Goal: Task Accomplishment & Management: Manage account settings

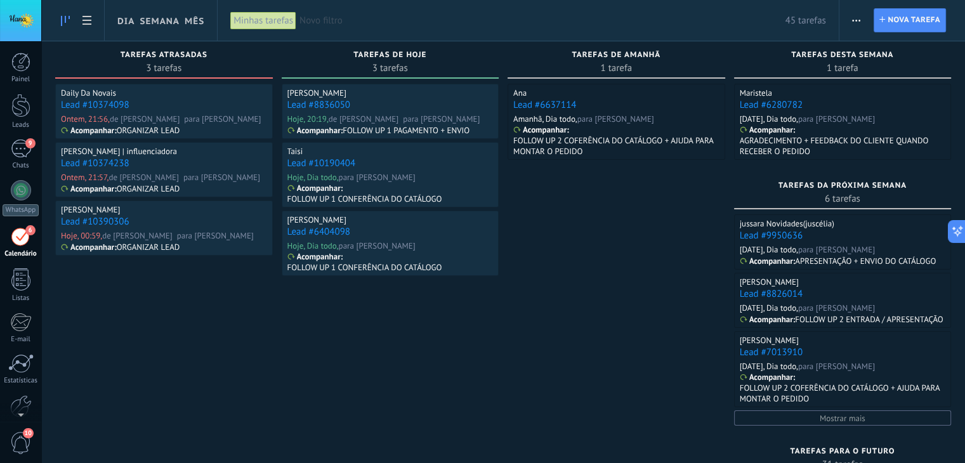
click at [112, 107] on link "Lead #10374098" at bounding box center [95, 105] width 68 height 12
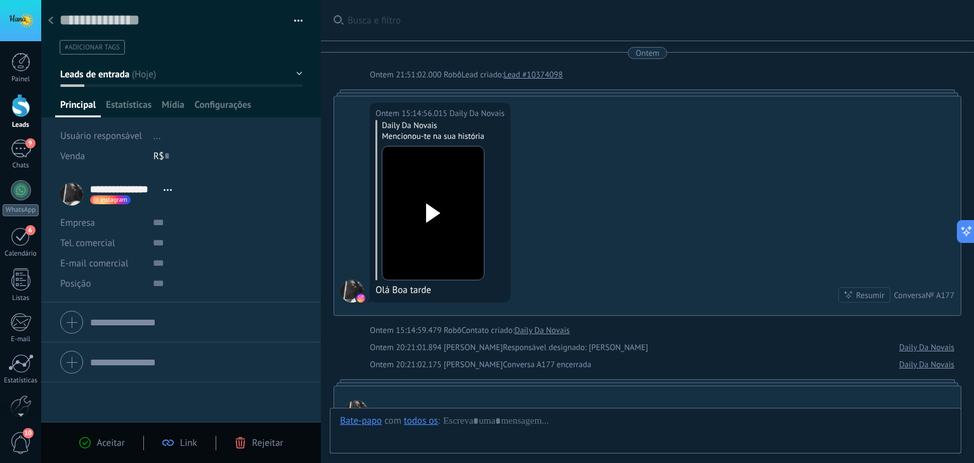
scroll to position [339, 0]
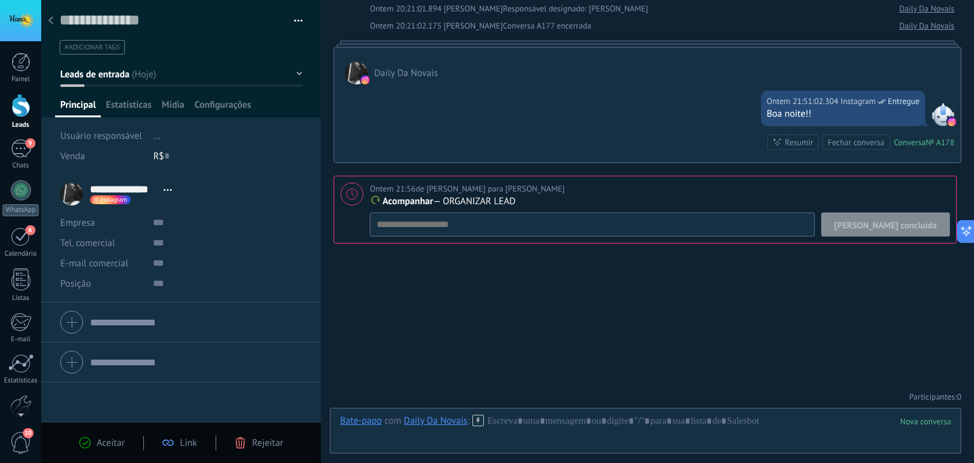
click at [258, 441] on span "Rejeitar" at bounding box center [267, 443] width 31 height 12
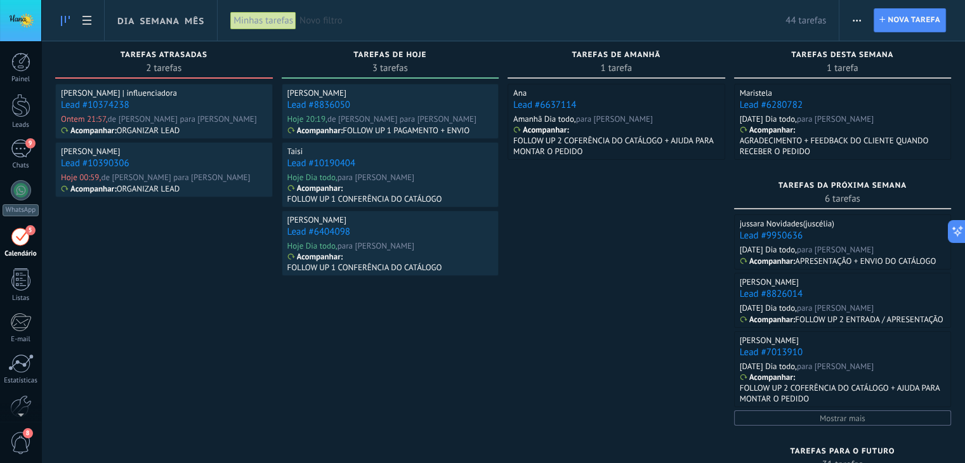
click at [89, 105] on link "Lead #10374238" at bounding box center [95, 105] width 68 height 12
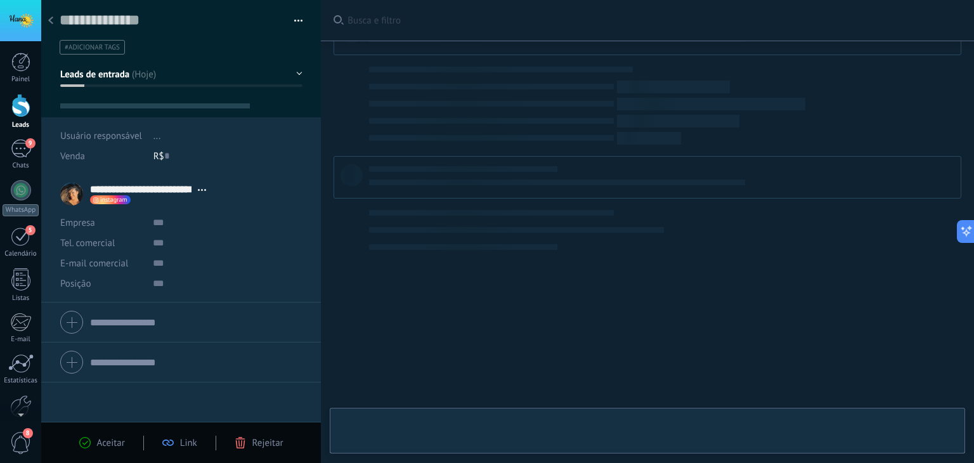
scroll to position [18, 0]
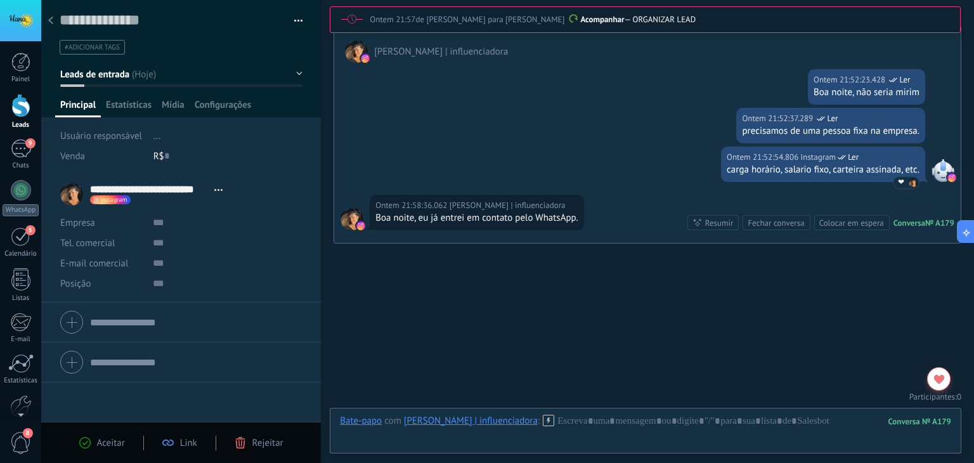
click at [244, 439] on use at bounding box center [240, 442] width 10 height 11
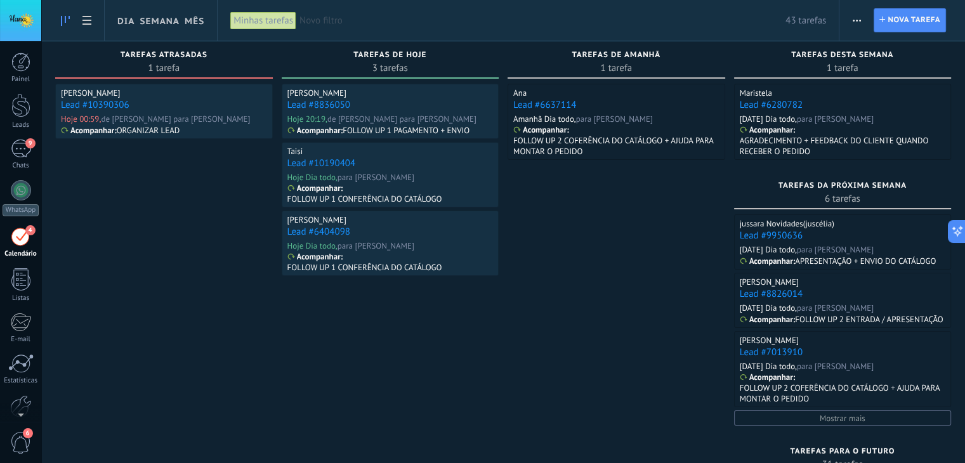
click at [95, 105] on link "Lead #10390306" at bounding box center [95, 105] width 68 height 12
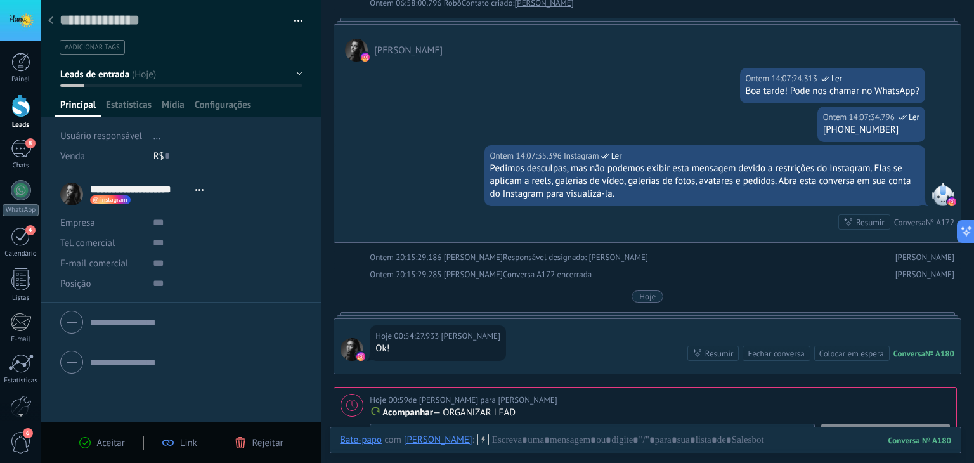
scroll to position [284, 0]
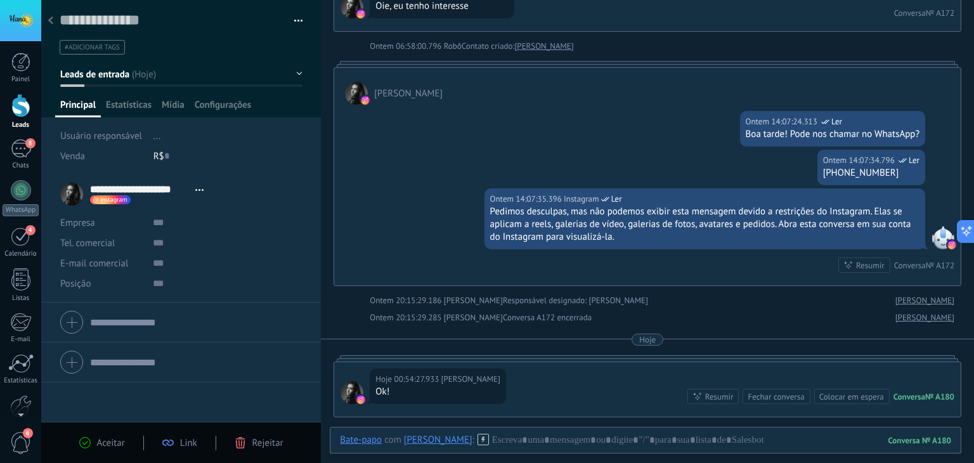
click at [263, 446] on span "Rejeitar" at bounding box center [267, 443] width 31 height 12
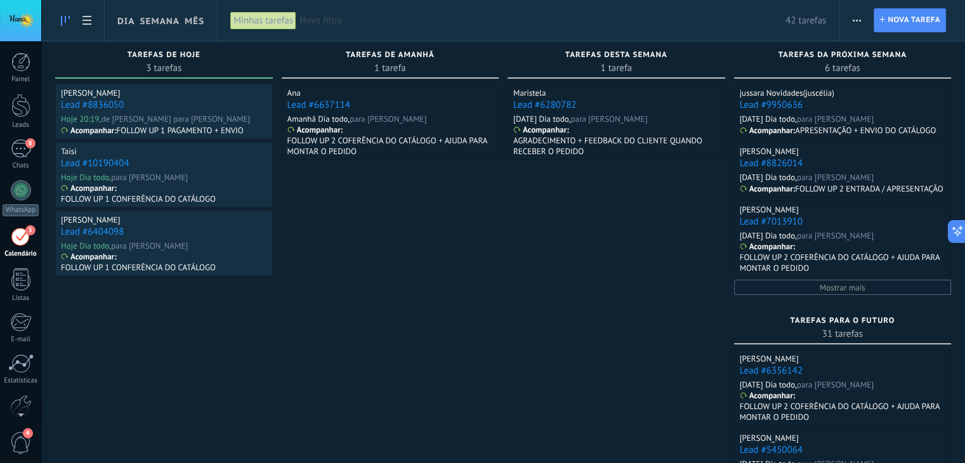
click at [157, 337] on div "[PERSON_NAME] Lead #8836050 Hoje 20:19, de [PERSON_NAME] para [PERSON_NAME] rio…" at bounding box center [164, 344] width 218 height 520
click at [14, 237] on div "3" at bounding box center [21, 236] width 20 height 20
click at [98, 104] on link "Lead #8836050" at bounding box center [92, 105] width 63 height 12
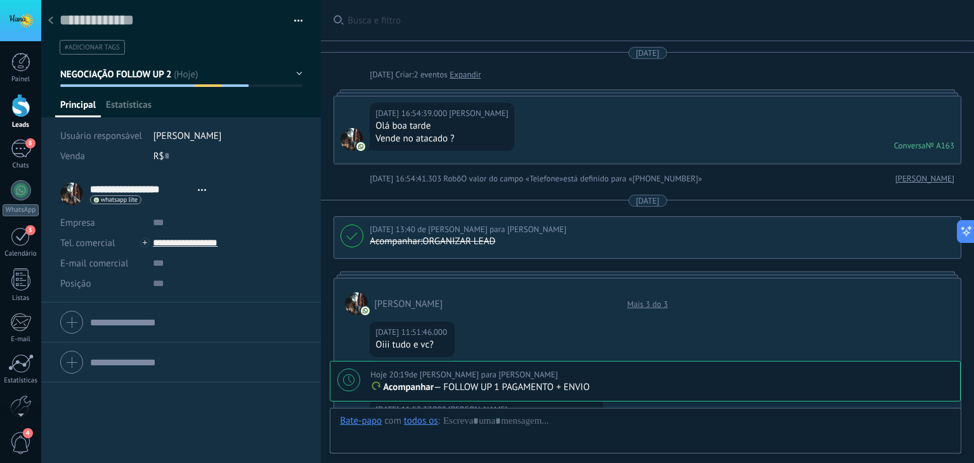
type textarea "**********"
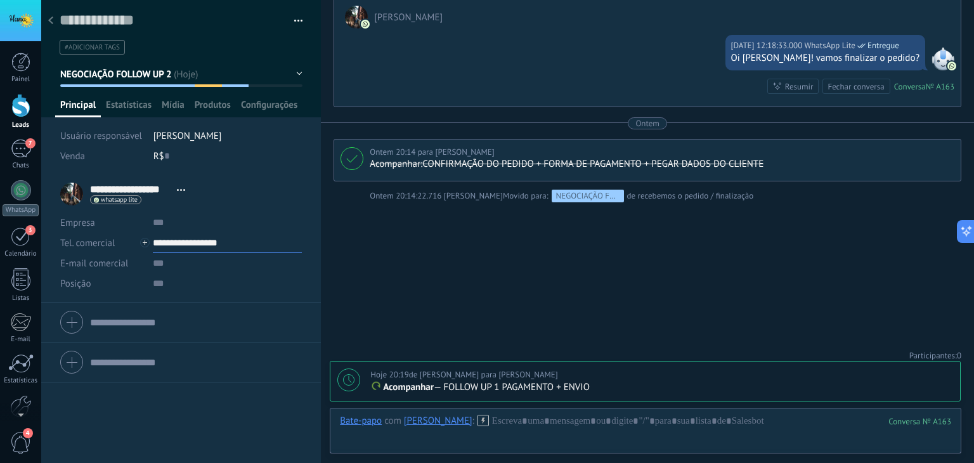
click at [181, 242] on input "**********" at bounding box center [227, 243] width 149 height 20
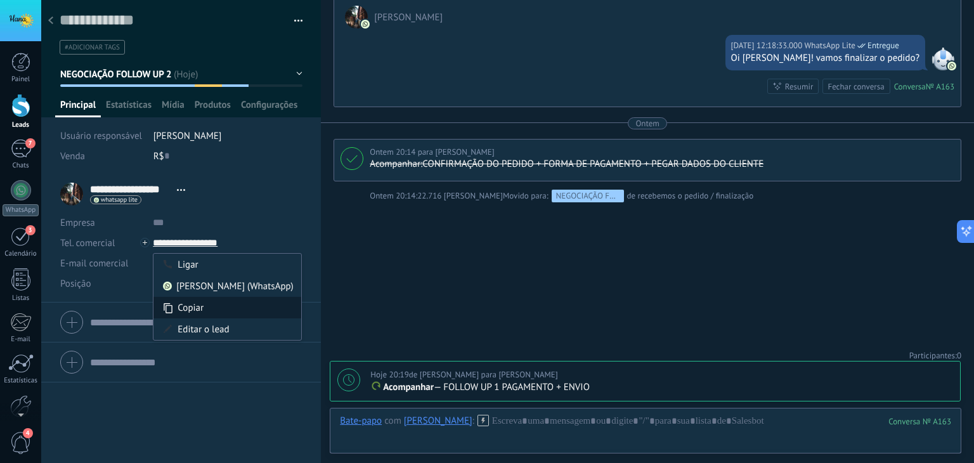
type input "**********"
click at [180, 304] on div "Copiar" at bounding box center [227, 308] width 148 height 22
drag, startPoint x: 738, startPoint y: 399, endPoint x: 743, endPoint y: 389, distance: 11.1
click at [738, 398] on div "Hoje 20:19 de Robô para [PERSON_NAME] rio Acompanhar — FOLLOW UP 1 PAGAMENTO + …" at bounding box center [645, 380] width 630 height 39
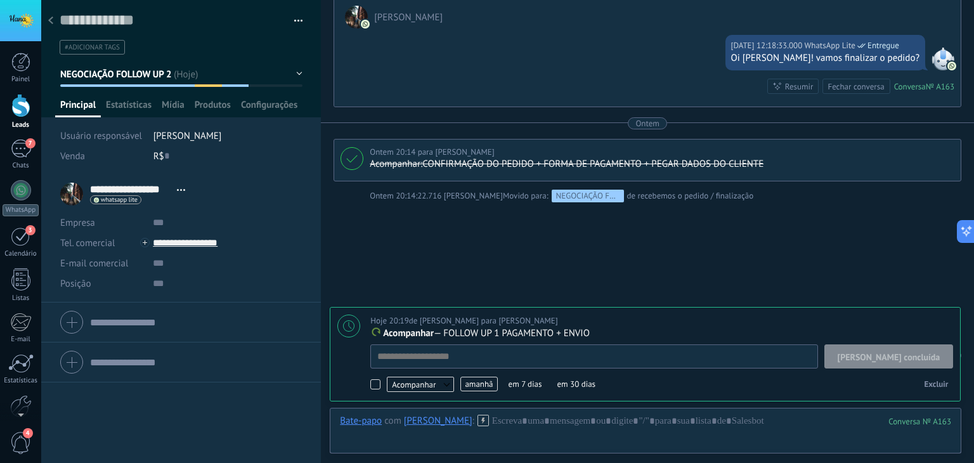
scroll to position [13, 0]
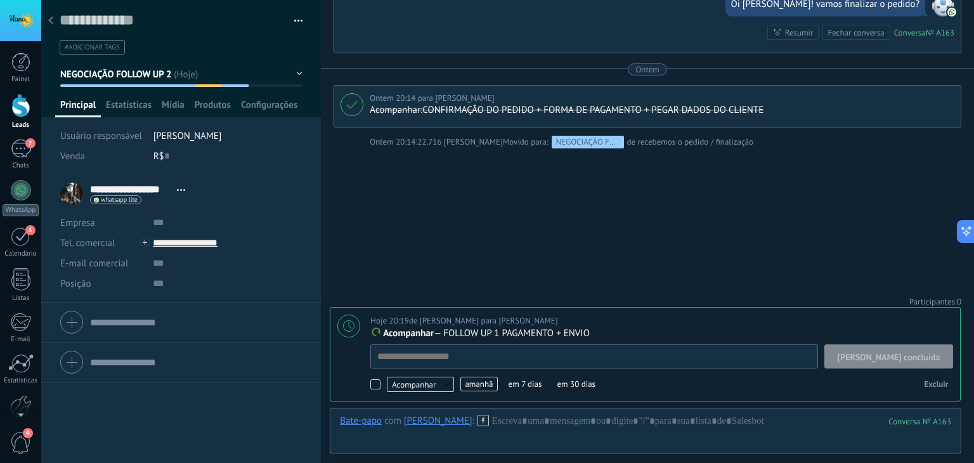
click at [936, 361] on span "[PERSON_NAME] concluída" at bounding box center [889, 357] width 103 height 9
click at [179, 70] on button "NEGOCIAÇÃO FOLLOW UP 2" at bounding box center [181, 74] width 242 height 23
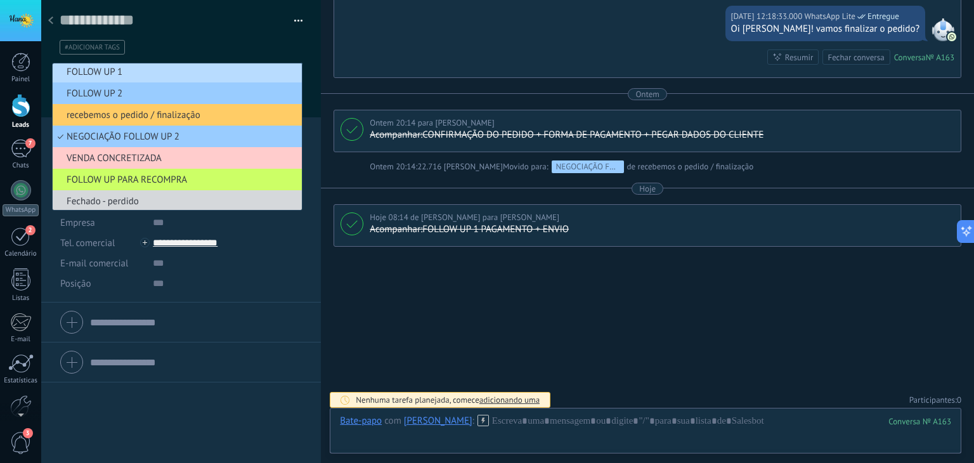
scroll to position [68, 0]
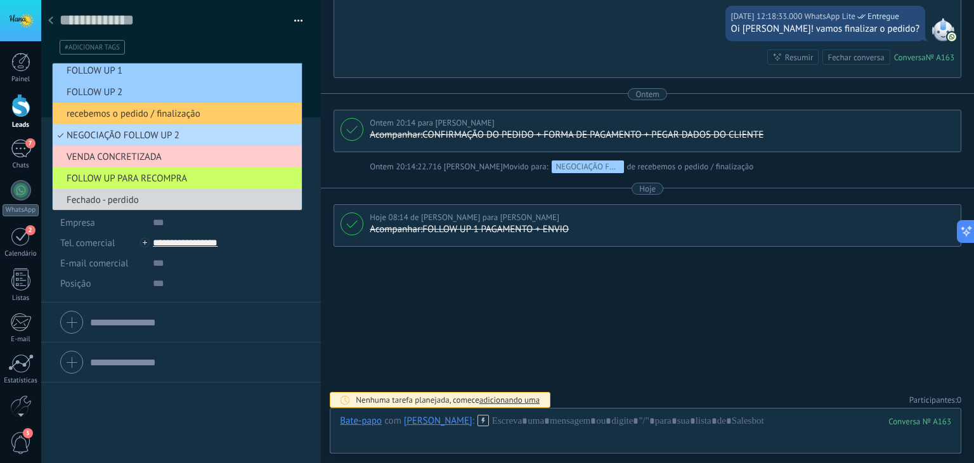
click at [131, 133] on span "NEGOCIAÇÃO FOLLOW UP 2" at bounding box center [175, 135] width 245 height 12
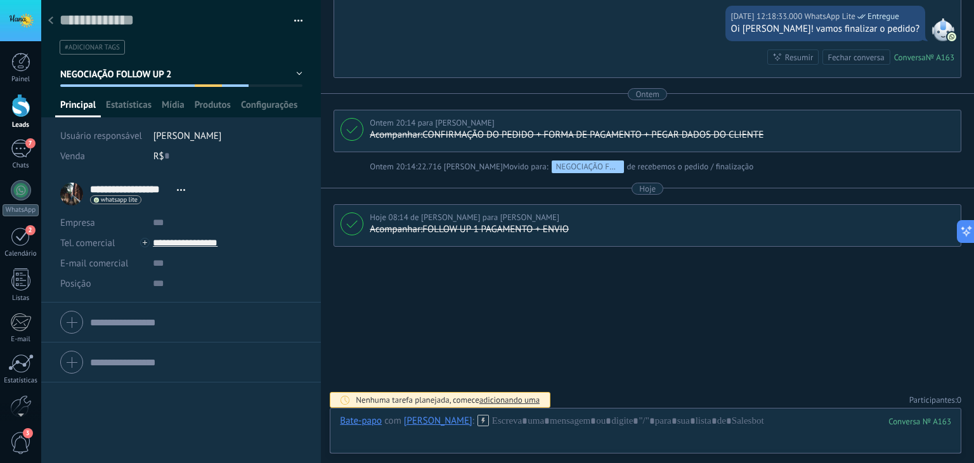
click at [157, 78] on span "NEGOCIAÇÃO FOLLOW UP 2" at bounding box center [116, 74] width 113 height 12
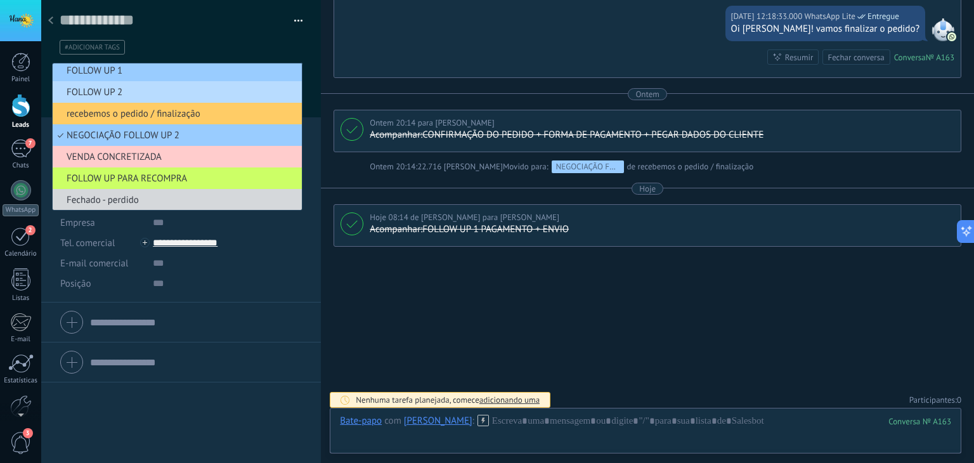
click at [141, 87] on span "FOLLOW UP 2" at bounding box center [175, 92] width 245 height 12
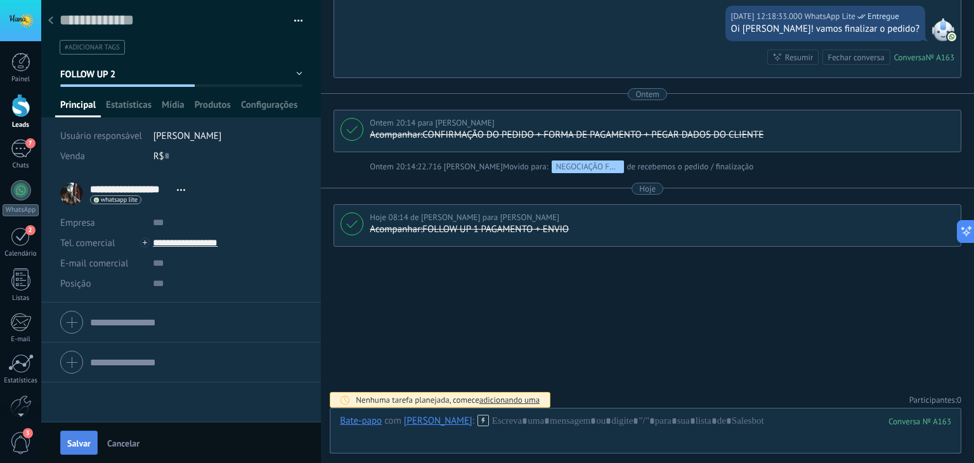
click at [85, 442] on span "Salvar" at bounding box center [78, 443] width 23 height 9
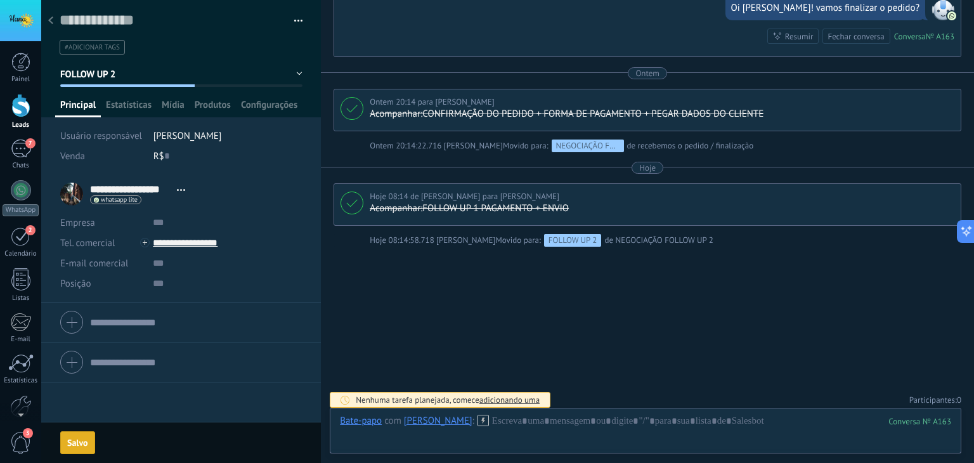
scroll to position [2048, 0]
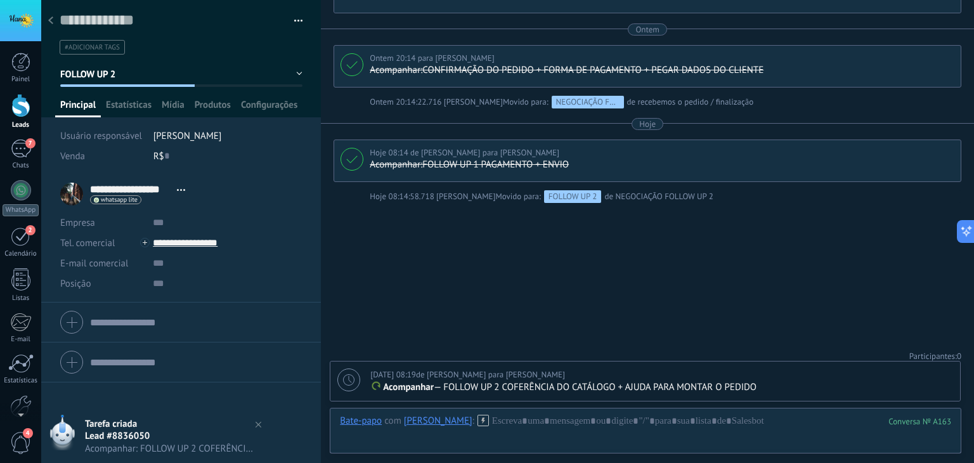
click at [351, 386] on div at bounding box center [348, 379] width 23 height 23
type textarea "**********"
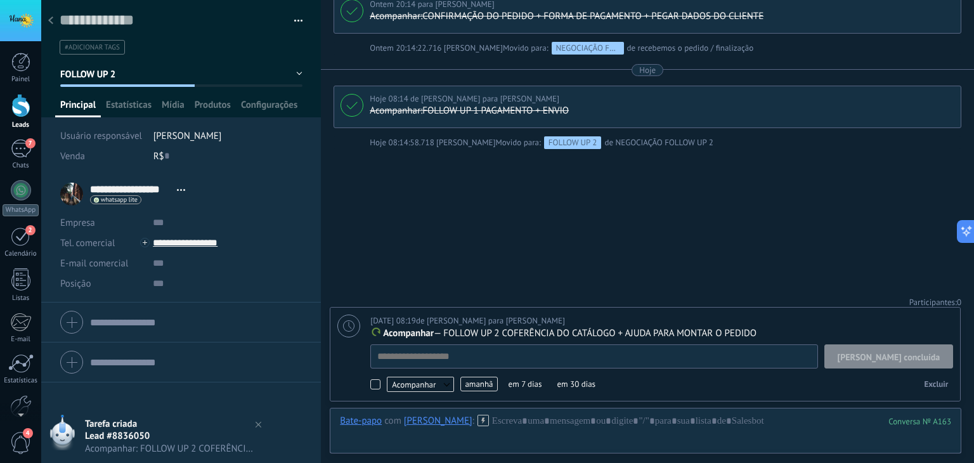
scroll to position [13, 0]
click at [479, 385] on span "amanhã" at bounding box center [478, 384] width 37 height 15
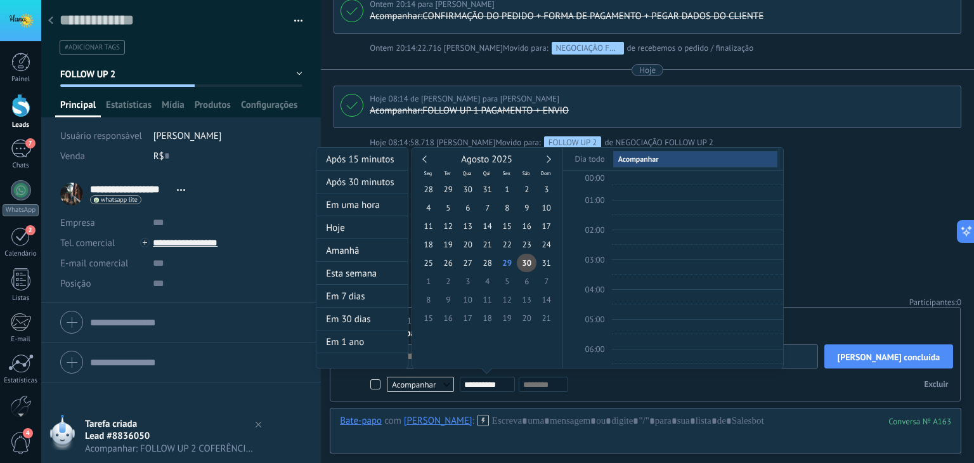
scroll to position [237, 0]
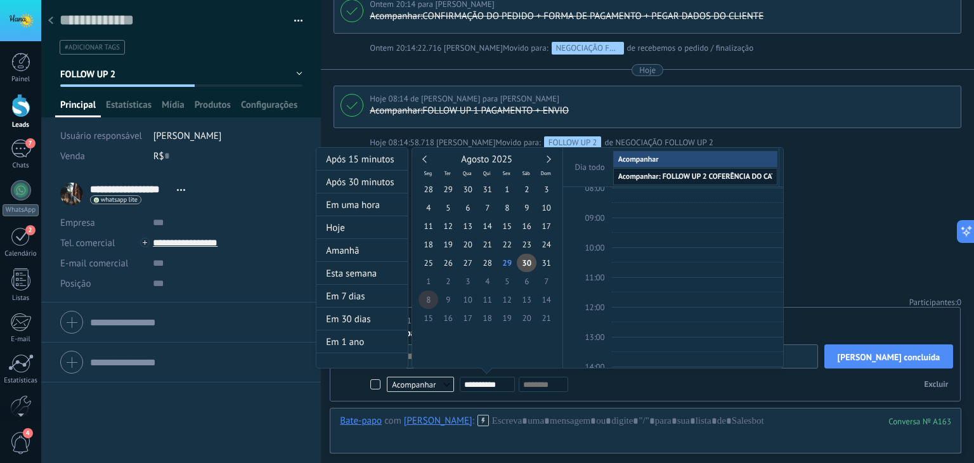
type input "**********"
click at [805, 211] on div at bounding box center [487, 231] width 974 height 463
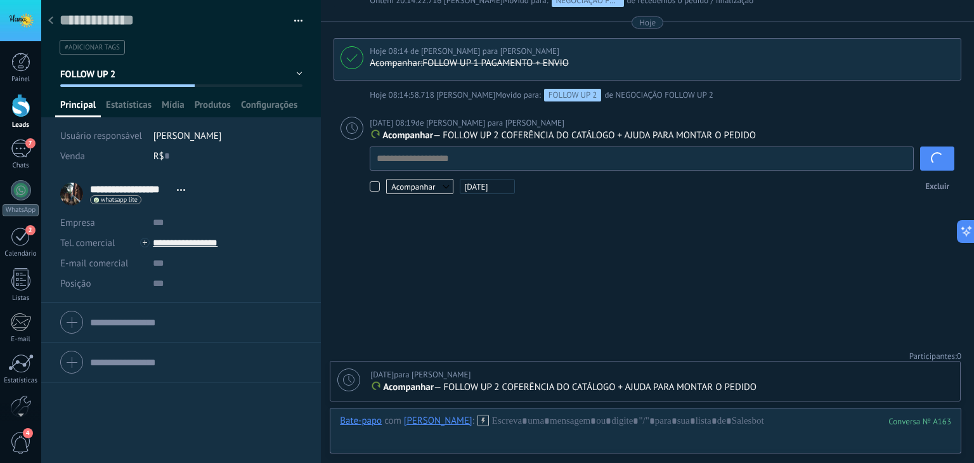
scroll to position [2099, 0]
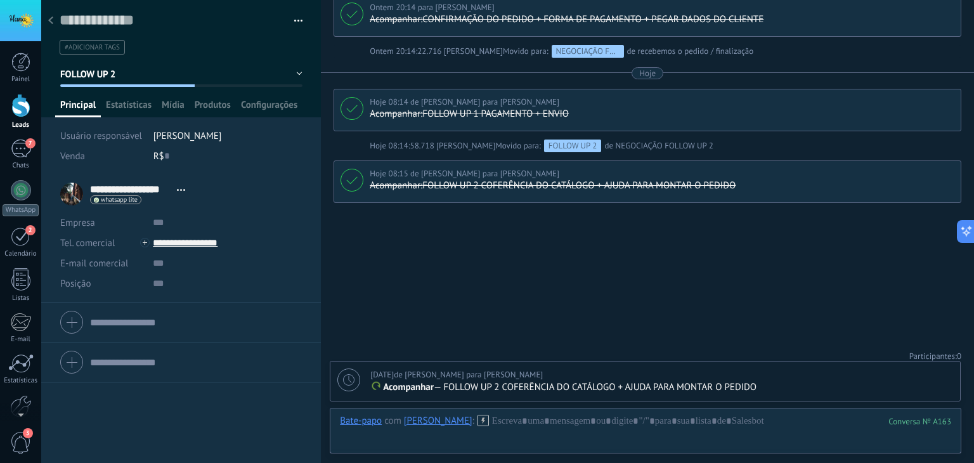
click at [53, 22] on div at bounding box center [51, 21] width 18 height 25
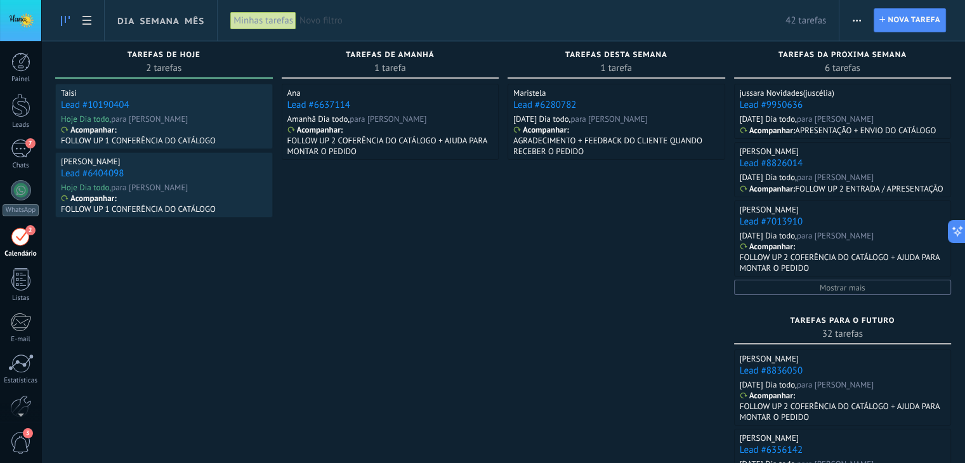
click at [87, 105] on link "Lead #10190404" at bounding box center [95, 105] width 68 height 12
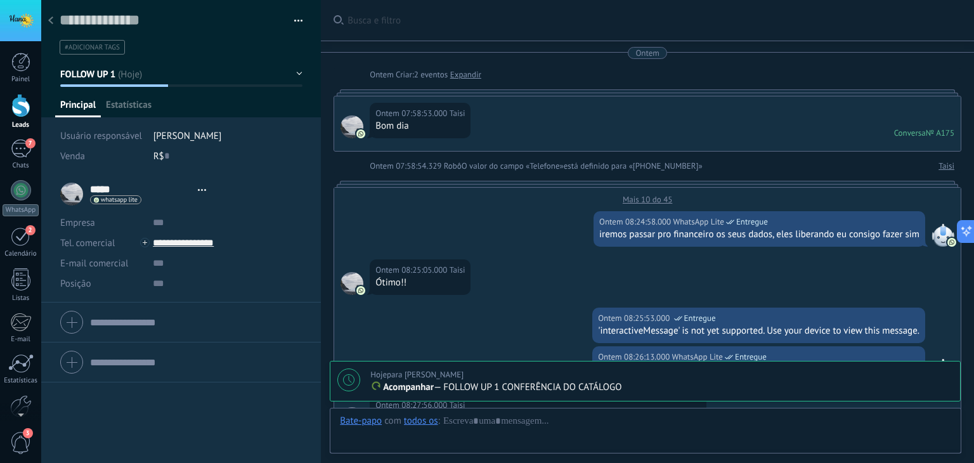
type textarea "**********"
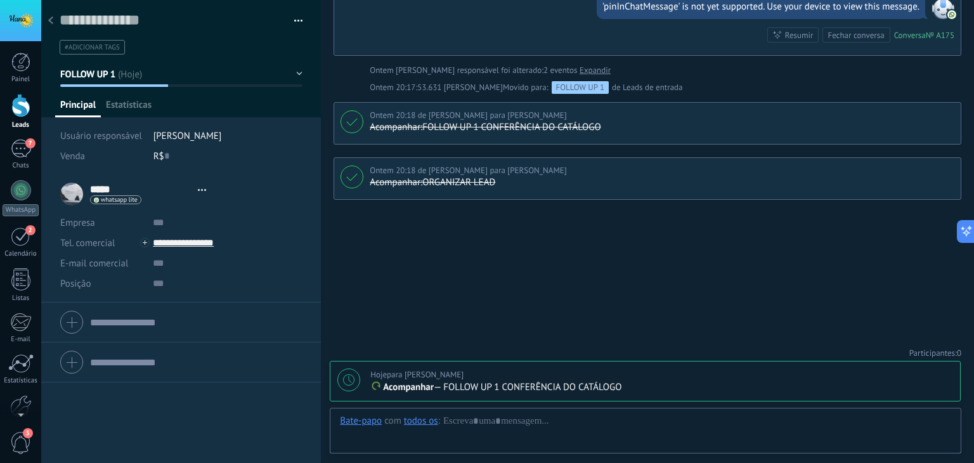
scroll to position [18, 0]
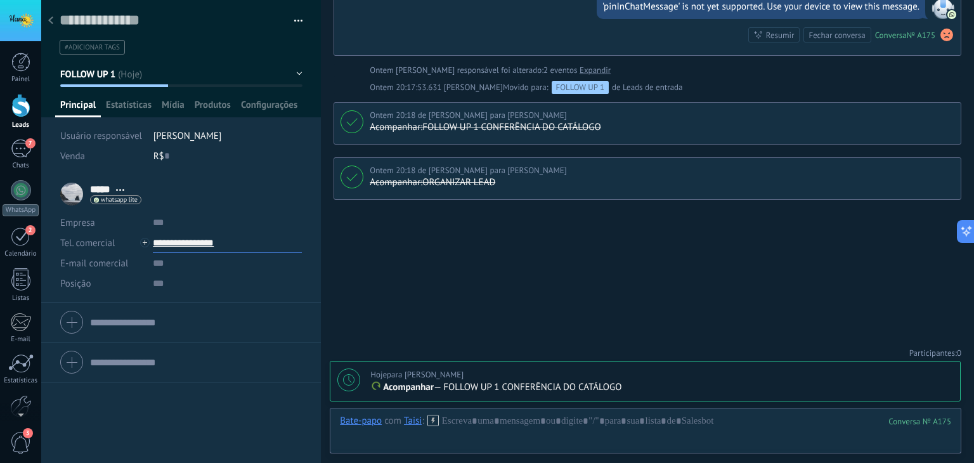
click at [179, 241] on input "**********" at bounding box center [227, 243] width 149 height 20
type input "**********"
click at [185, 302] on div "Copiar" at bounding box center [227, 308] width 148 height 22
click at [338, 379] on div at bounding box center [348, 379] width 23 height 23
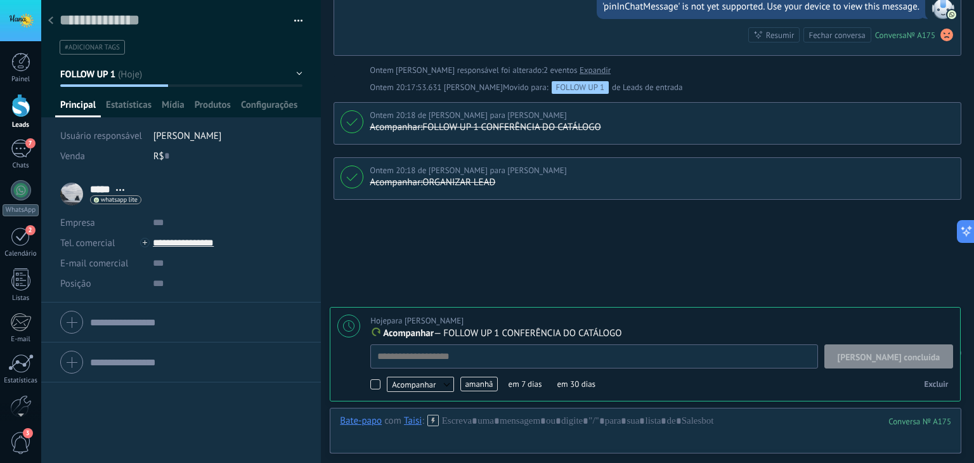
scroll to position [13, 0]
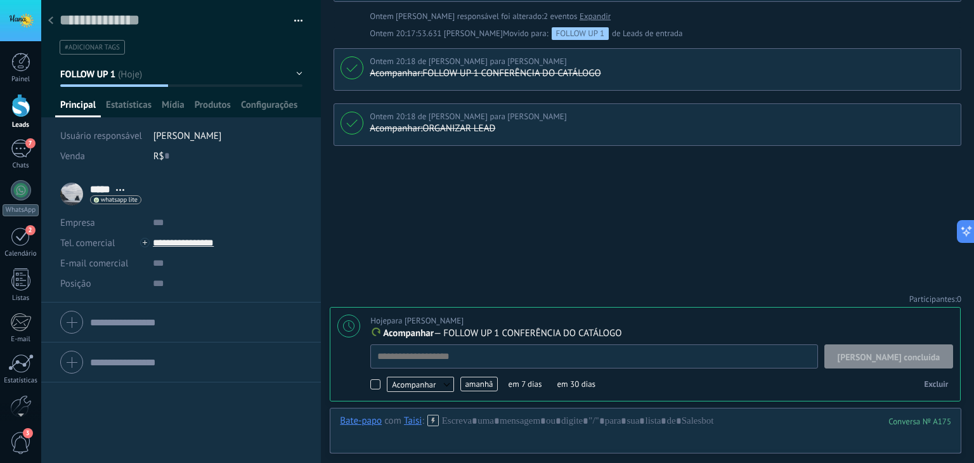
click at [923, 359] on span "[PERSON_NAME] concluída" at bounding box center [889, 357] width 103 height 9
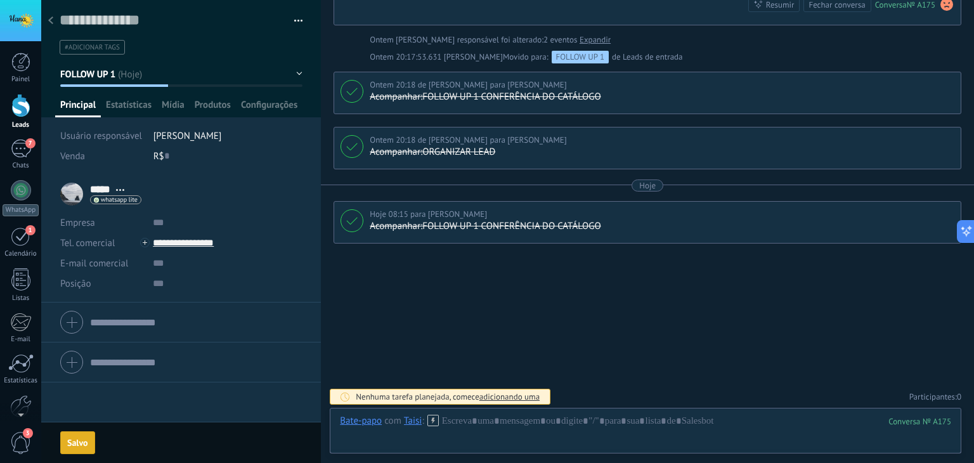
click at [127, 67] on button "FOLLOW UP 1" at bounding box center [181, 74] width 242 height 23
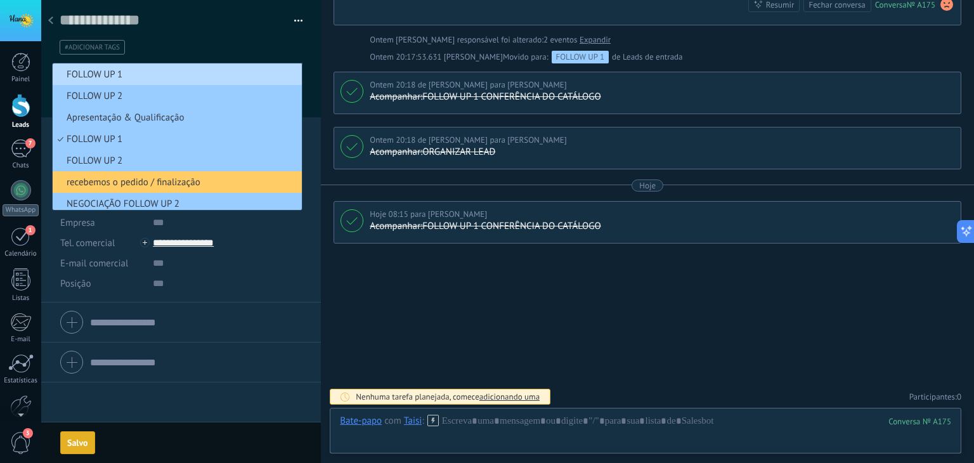
scroll to position [3, 0]
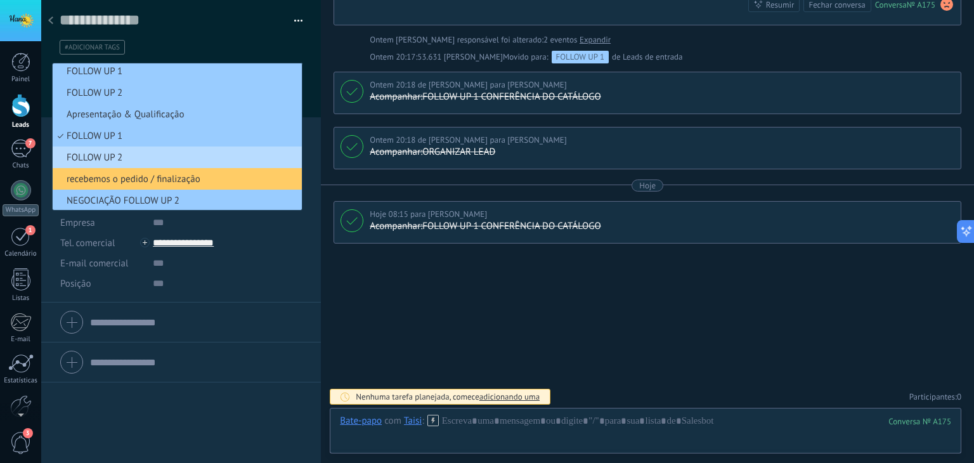
click at [124, 155] on span "FOLLOW UP 2" at bounding box center [175, 158] width 245 height 12
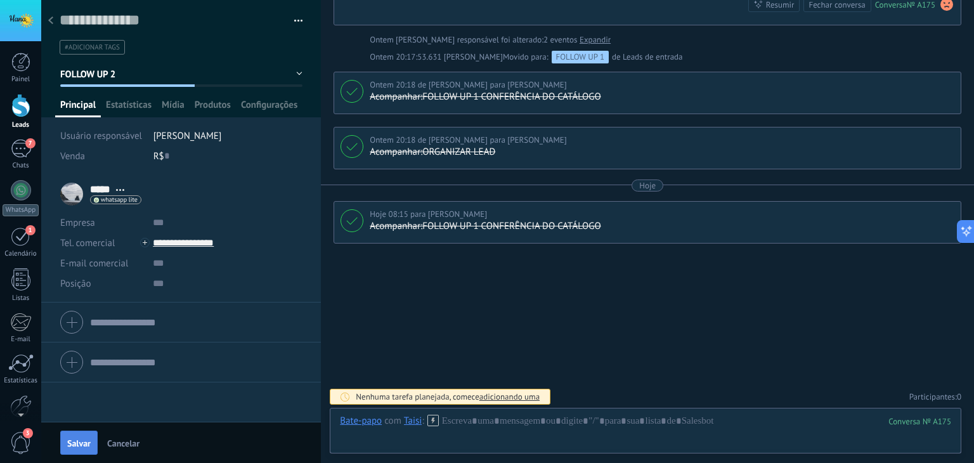
click at [74, 446] on span "Salvar" at bounding box center [78, 443] width 23 height 9
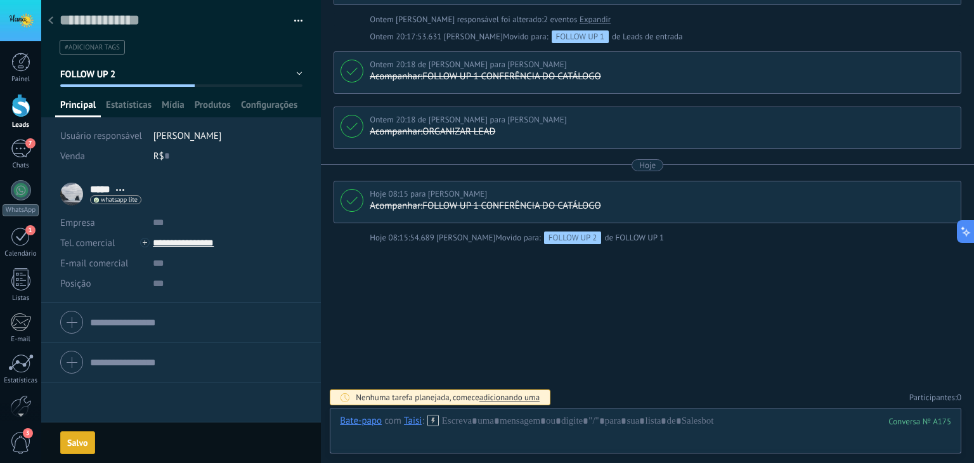
scroll to position [709, 0]
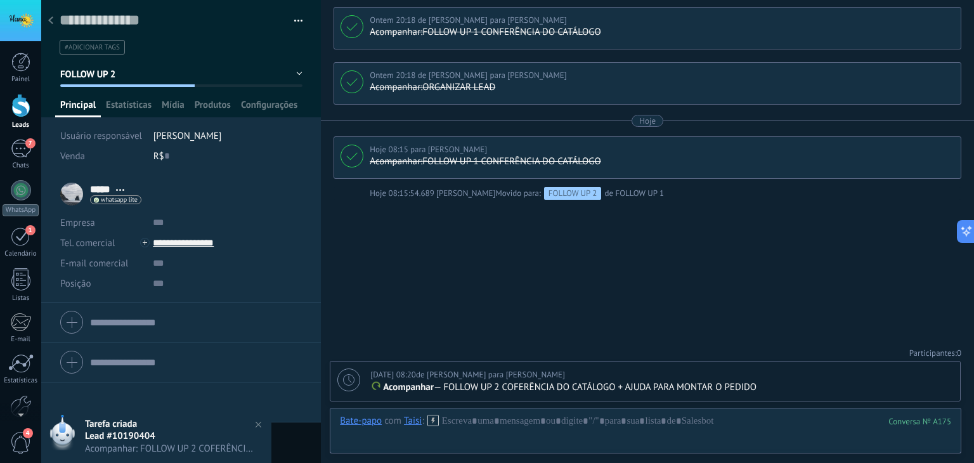
click at [352, 386] on div at bounding box center [348, 379] width 23 height 23
type textarea "**********"
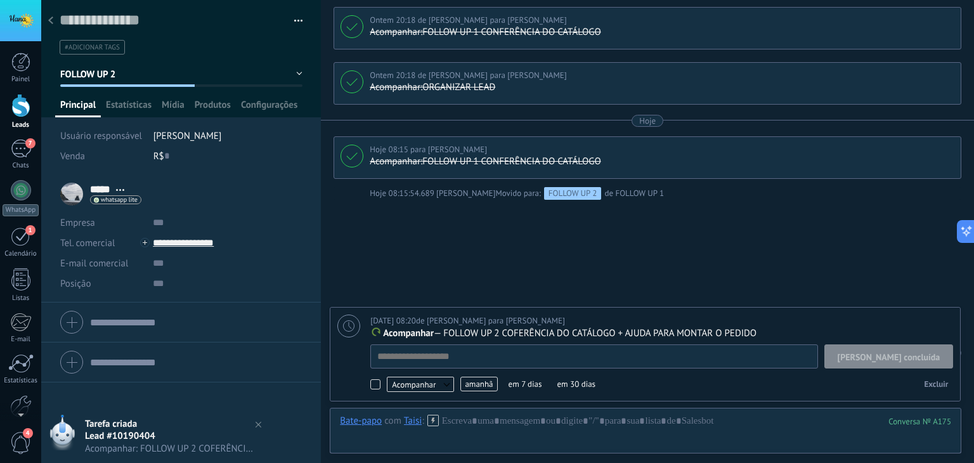
scroll to position [13, 0]
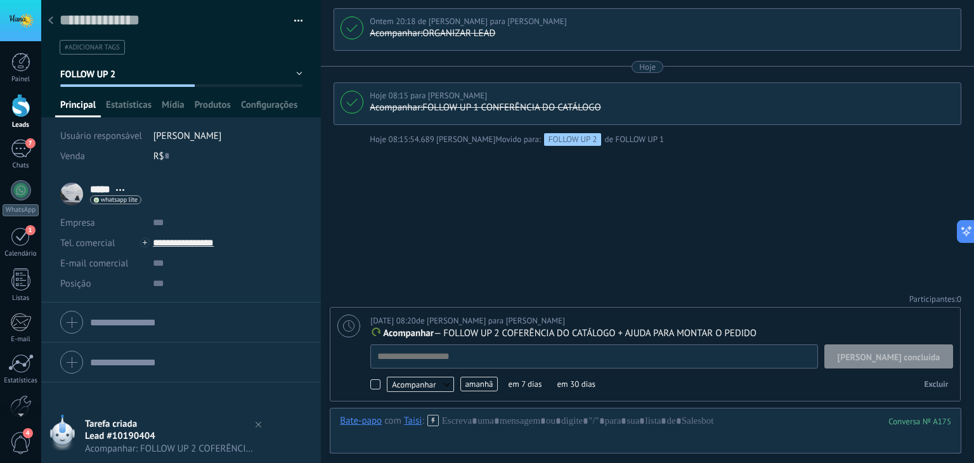
click at [481, 384] on span "amanhã" at bounding box center [478, 384] width 37 height 15
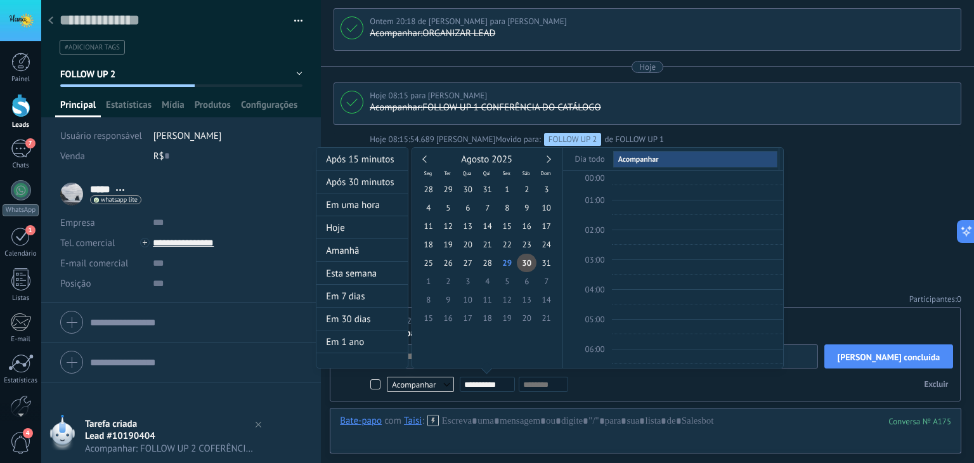
scroll to position [237, 0]
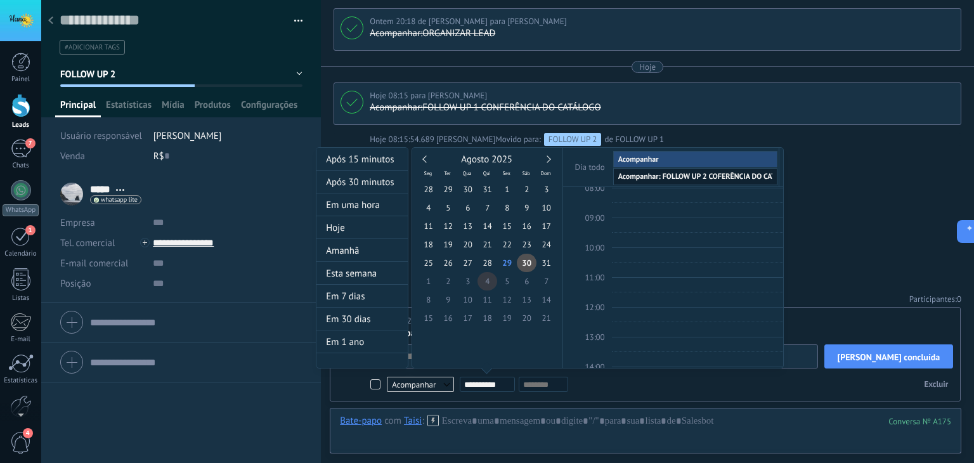
type input "**********"
click at [486, 278] on span "4" at bounding box center [488, 281] width 20 height 18
click at [819, 202] on div at bounding box center [487, 231] width 974 height 463
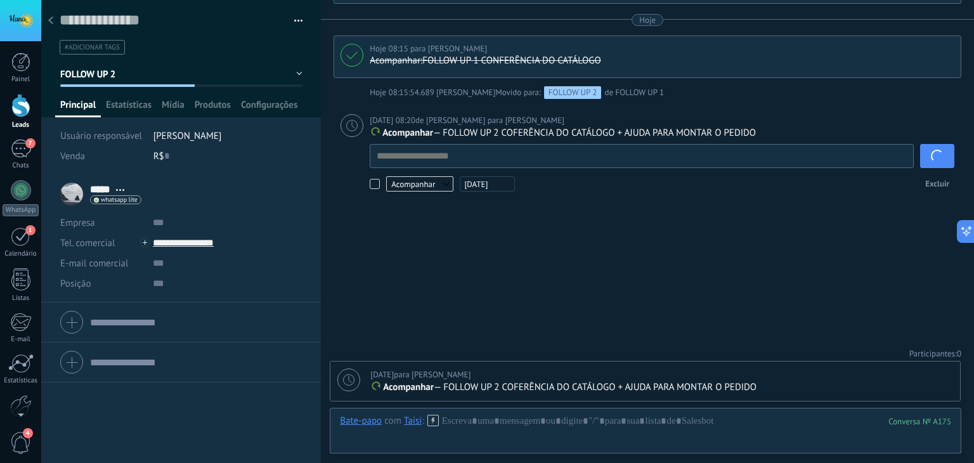
scroll to position [759, 0]
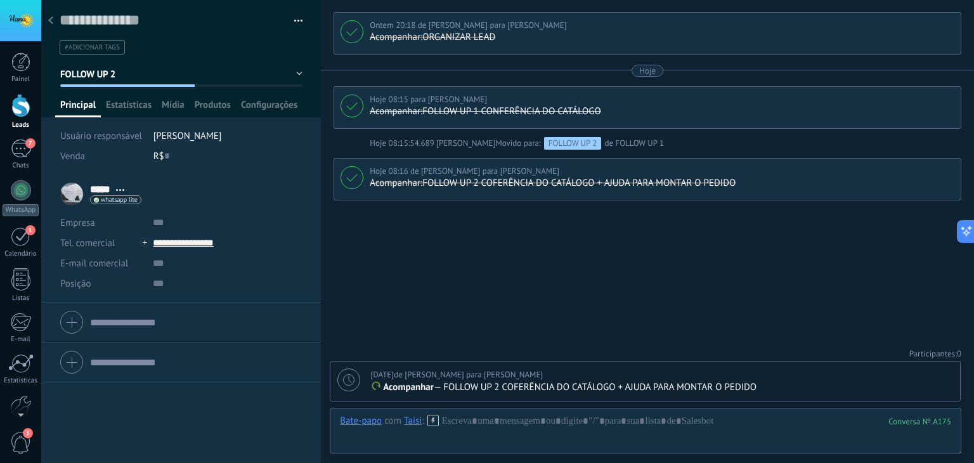
click at [54, 18] on div at bounding box center [51, 21] width 18 height 25
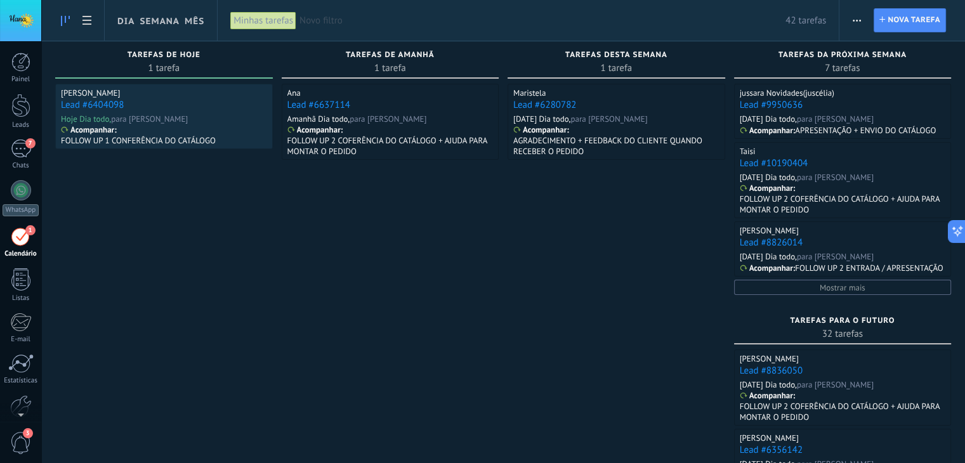
click at [79, 105] on link "Lead #6404098" at bounding box center [92, 105] width 63 height 12
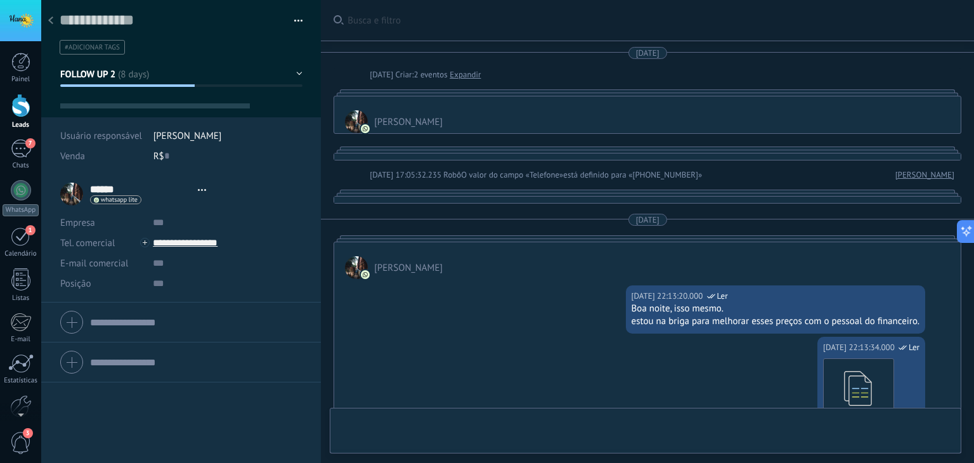
type textarea "**********"
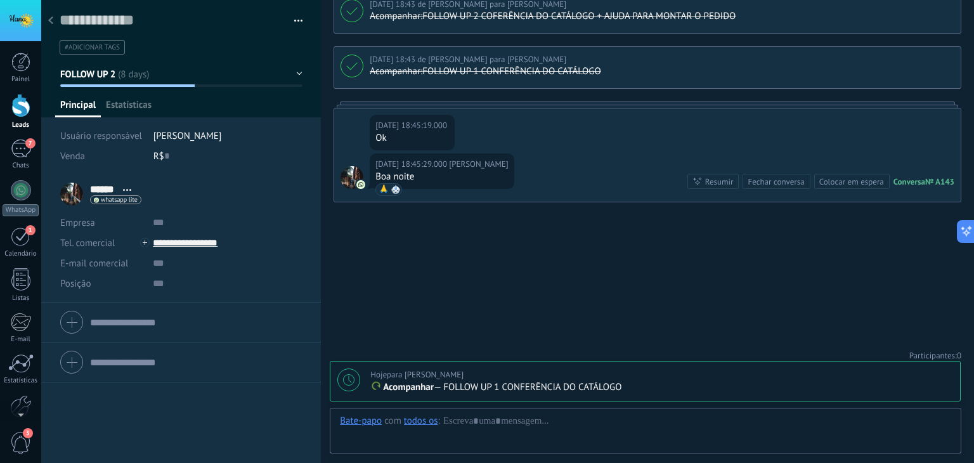
scroll to position [18, 0]
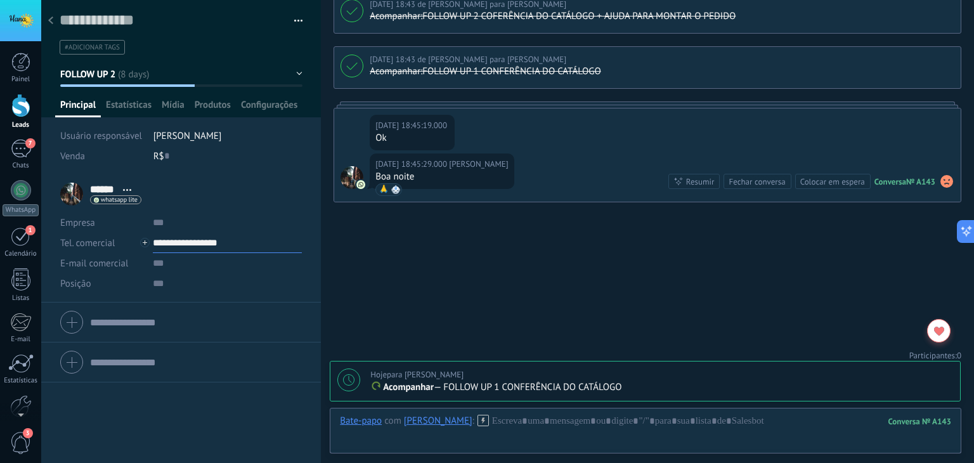
click at [189, 241] on input "**********" at bounding box center [227, 243] width 149 height 20
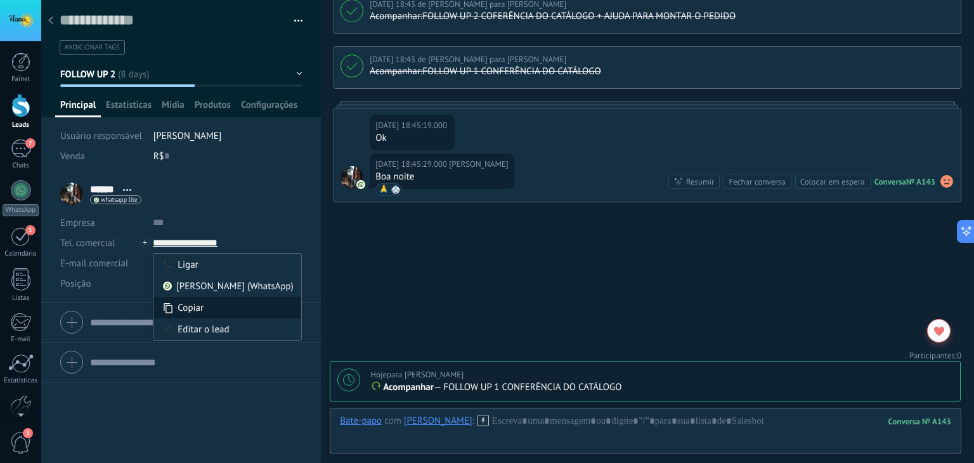
type input "**********"
click at [190, 302] on div "Copiar" at bounding box center [227, 308] width 148 height 22
click at [145, 68] on button "FOLLOW UP 2" at bounding box center [181, 74] width 242 height 23
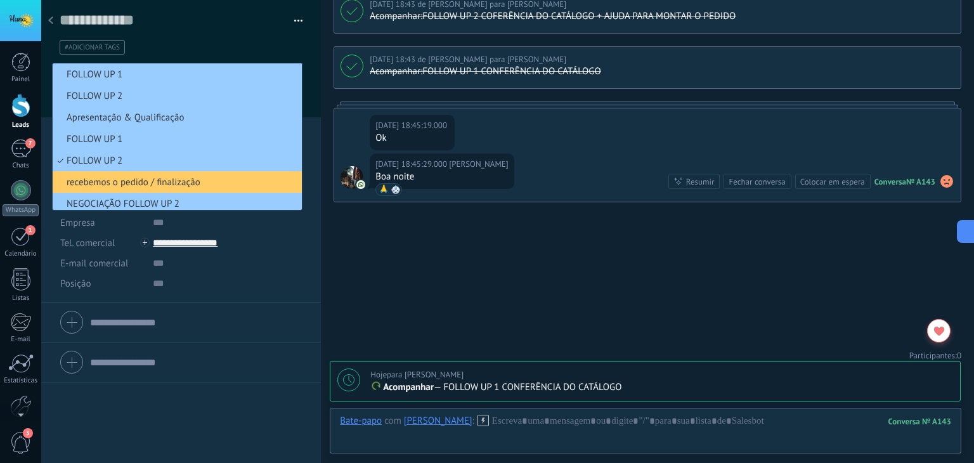
scroll to position [25, 0]
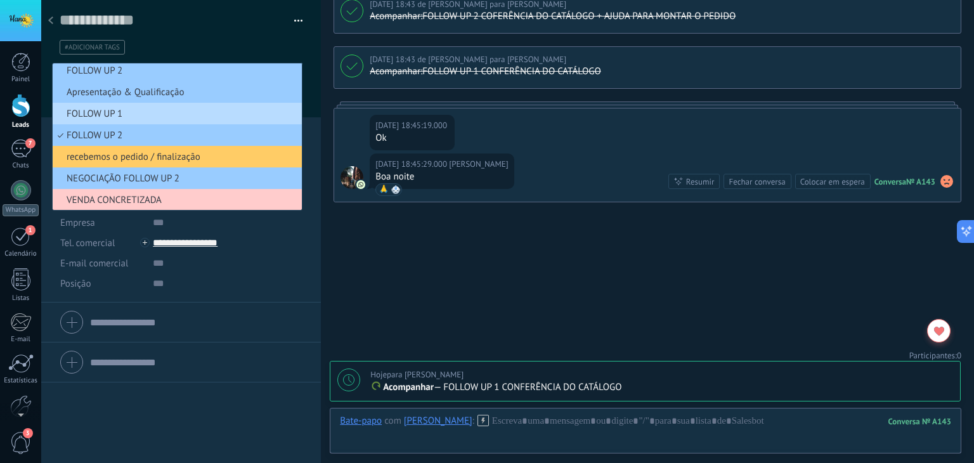
click at [117, 117] on span "FOLLOW UP 1" at bounding box center [175, 114] width 245 height 12
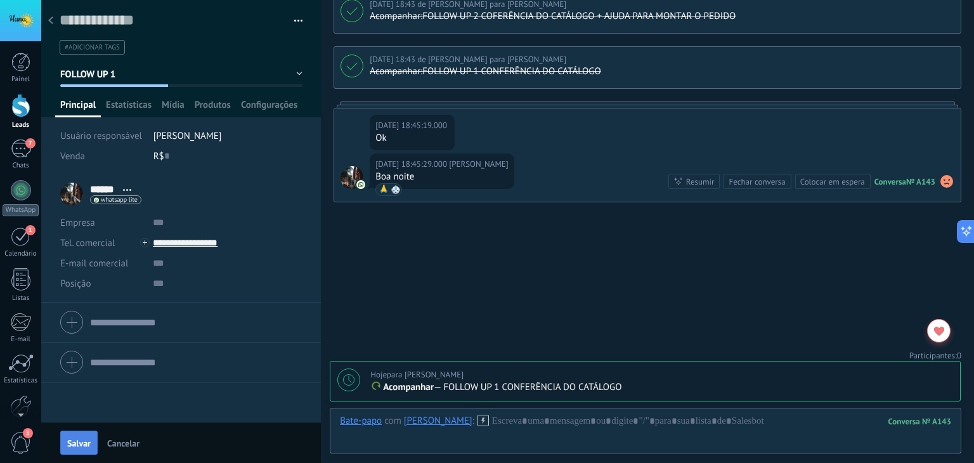
click at [74, 439] on span "Salvar" at bounding box center [78, 443] width 23 height 9
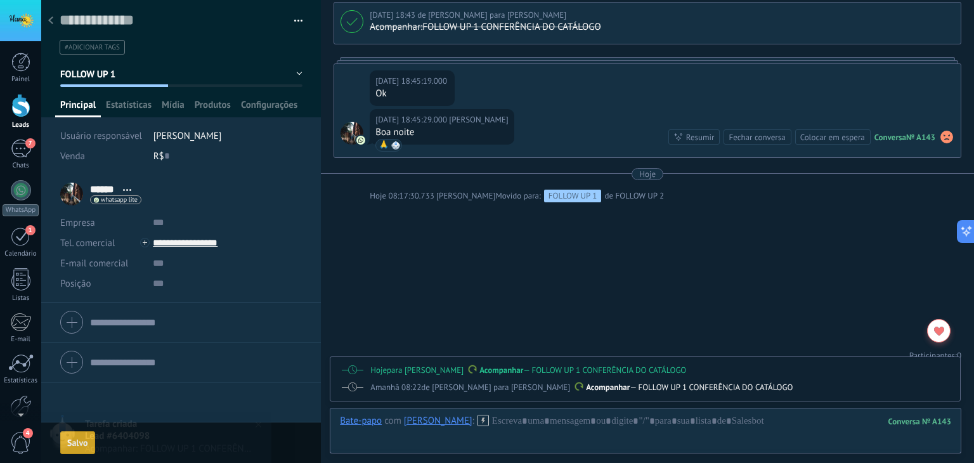
scroll to position [1511, 0]
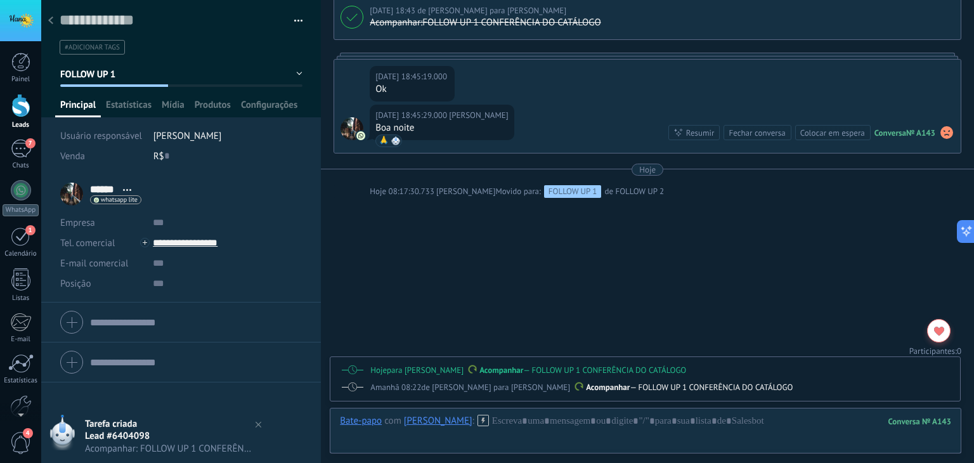
click at [672, 358] on div "Hoje para [PERSON_NAME] rio Acompanhar — FOLLOW UP 1 CONFERÊNCIA DO CATÁLOGO Ta…" at bounding box center [645, 370] width 630 height 27
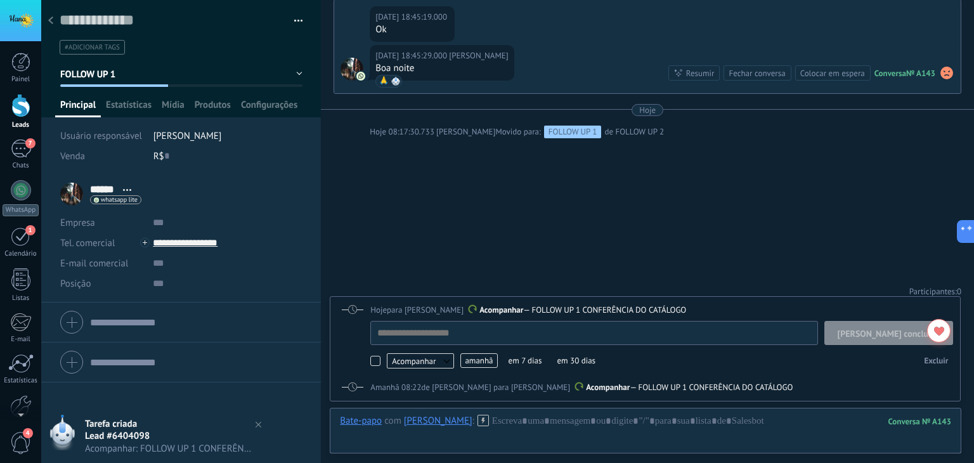
click at [786, 367] on div "Excluir" at bounding box center [776, 360] width 353 height 19
click at [391, 383] on span "Amanhã 08:22" at bounding box center [395, 387] width 51 height 11
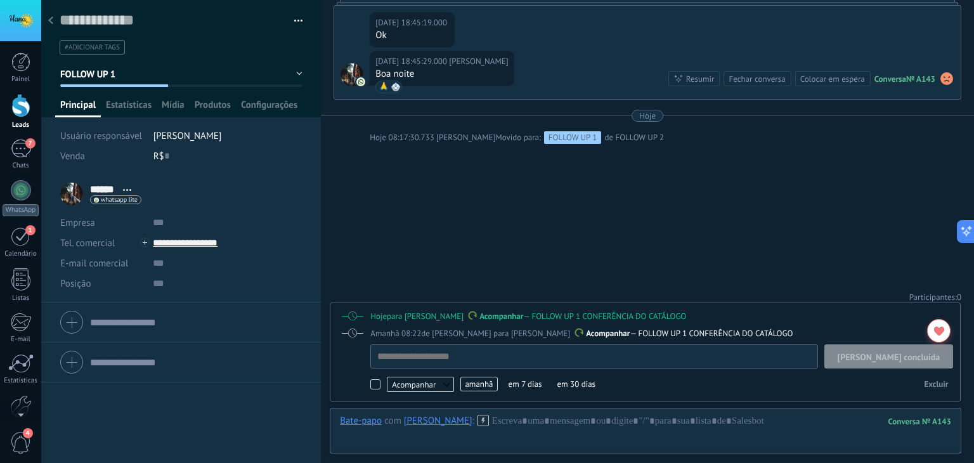
click at [396, 323] on div "Amanhã 08:22 de Robô para [PERSON_NAME] rio Acompanhar — FOLLOW UP 1 CONFERÊNCI…" at bounding box center [645, 360] width 630 height 81
click at [400, 315] on div "Hoje para [PERSON_NAME]" at bounding box center [416, 316] width 93 height 13
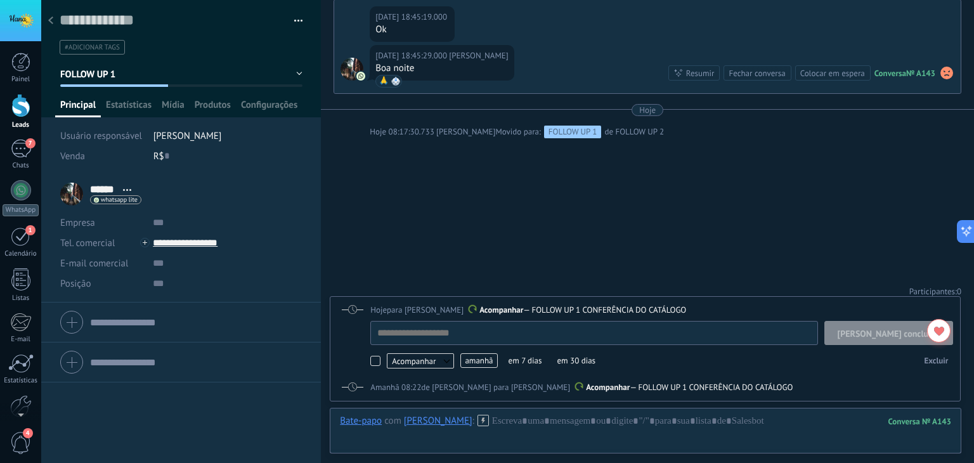
click at [897, 334] on span "[PERSON_NAME] concluída" at bounding box center [889, 333] width 103 height 9
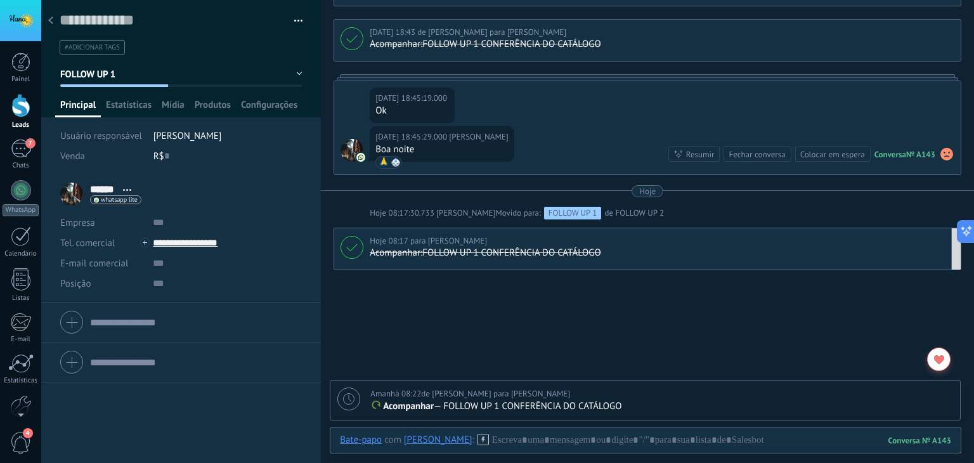
scroll to position [1557, 0]
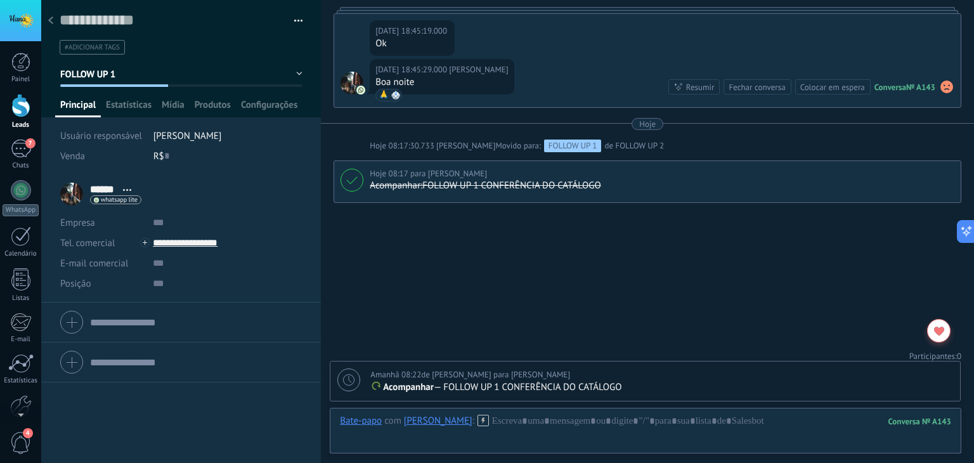
click at [349, 381] on icon at bounding box center [348, 379] width 11 height 11
type textarea "**********"
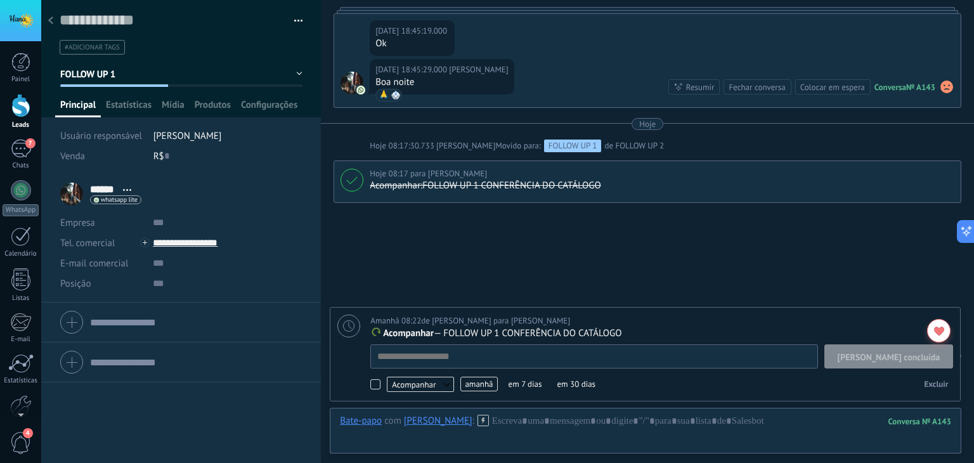
scroll to position [13, 0]
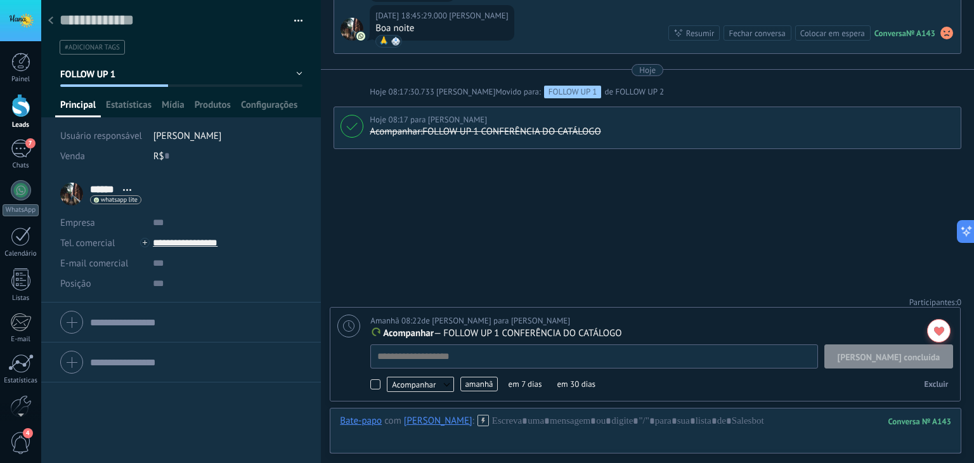
click at [477, 386] on span "amanhã" at bounding box center [478, 384] width 37 height 15
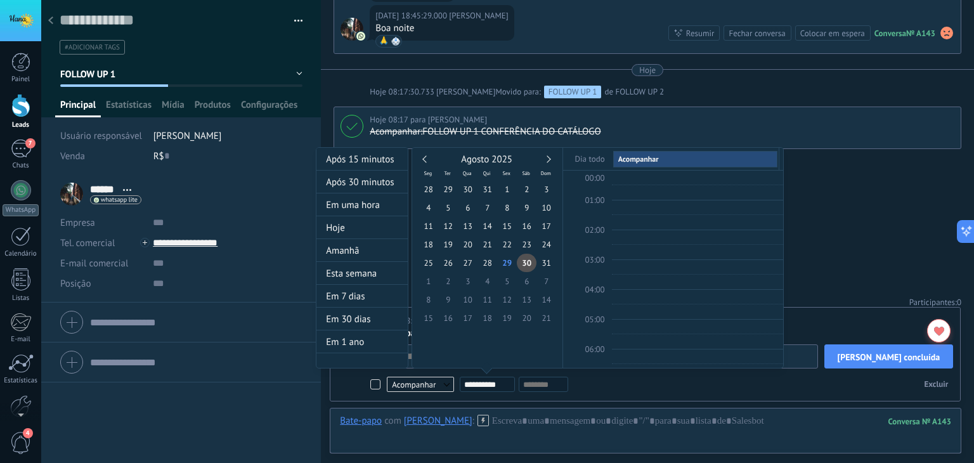
scroll to position [237, 0]
type input "**********"
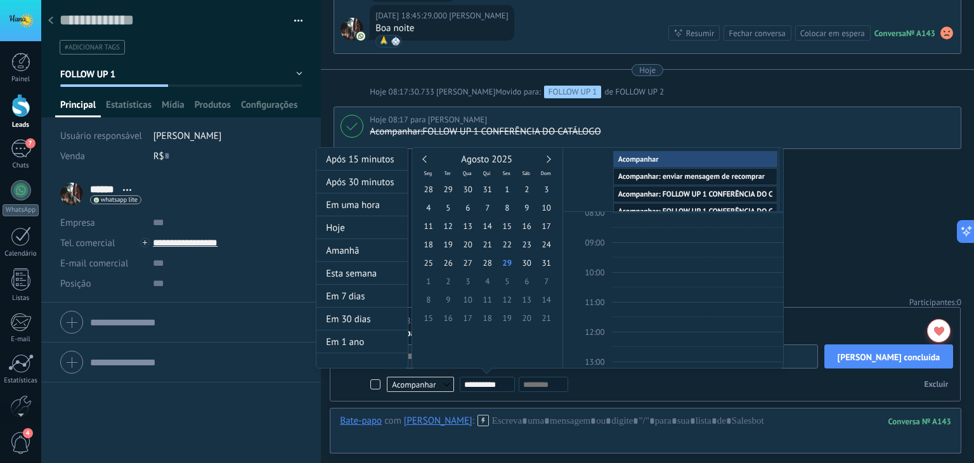
click at [856, 214] on div at bounding box center [487, 231] width 974 height 463
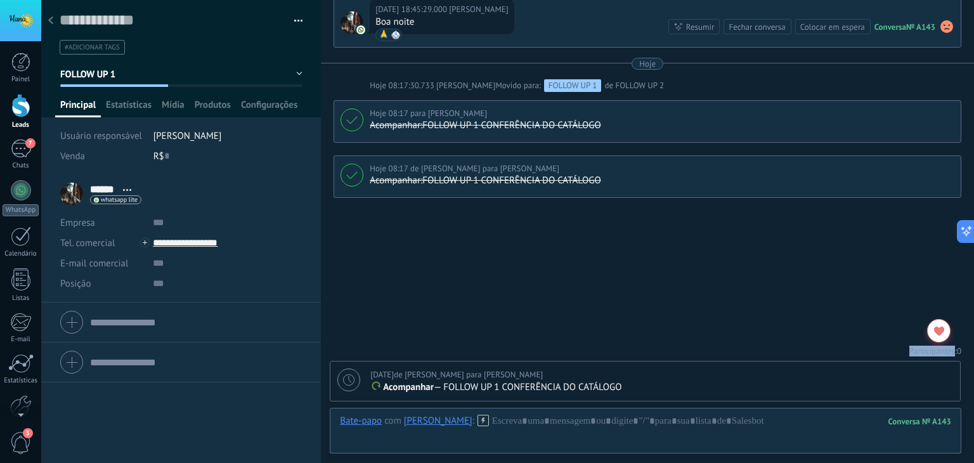
scroll to position [1612, 0]
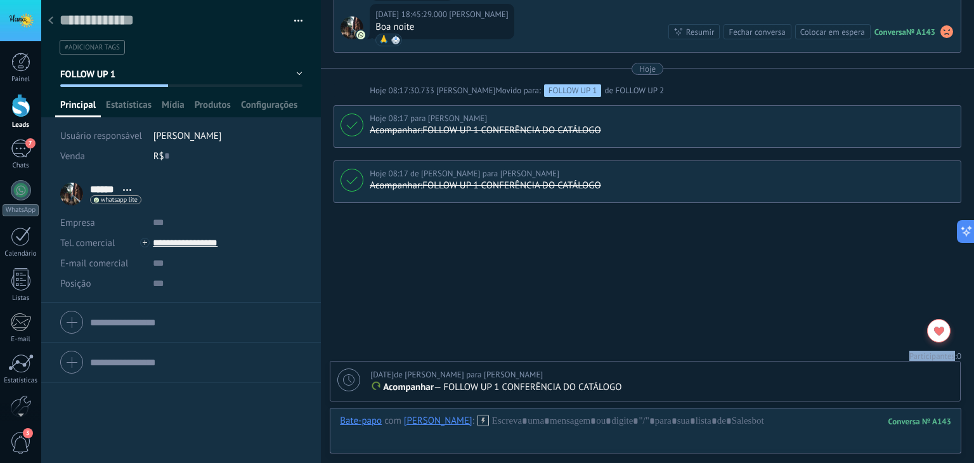
click at [23, 22] on div at bounding box center [20, 20] width 41 height 41
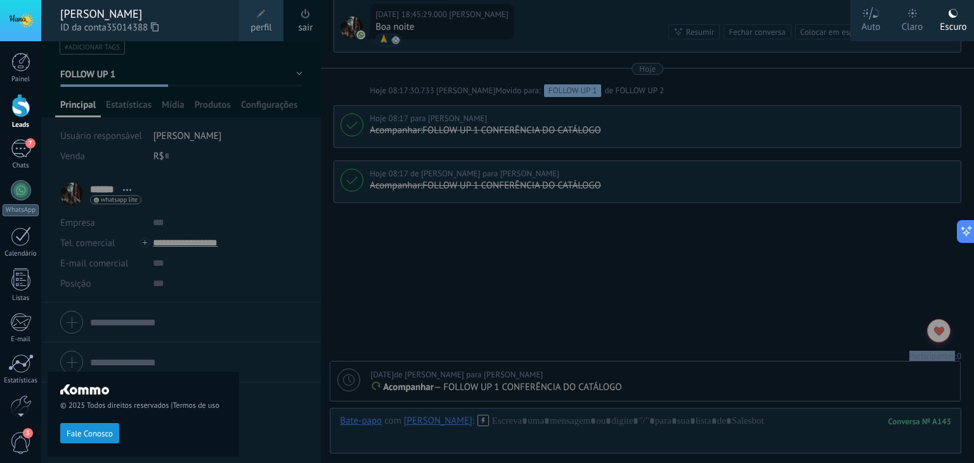
click at [487, 335] on div at bounding box center [528, 231] width 974 height 463
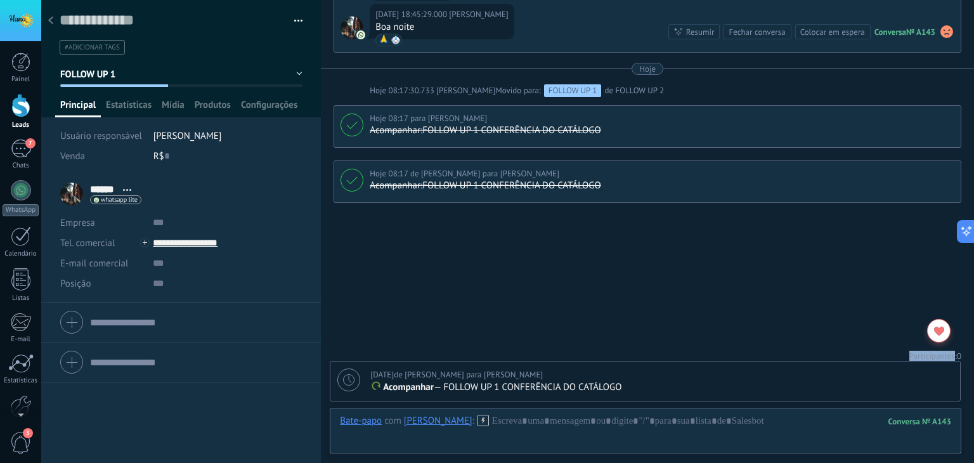
click at [11, 22] on div at bounding box center [20, 20] width 41 height 41
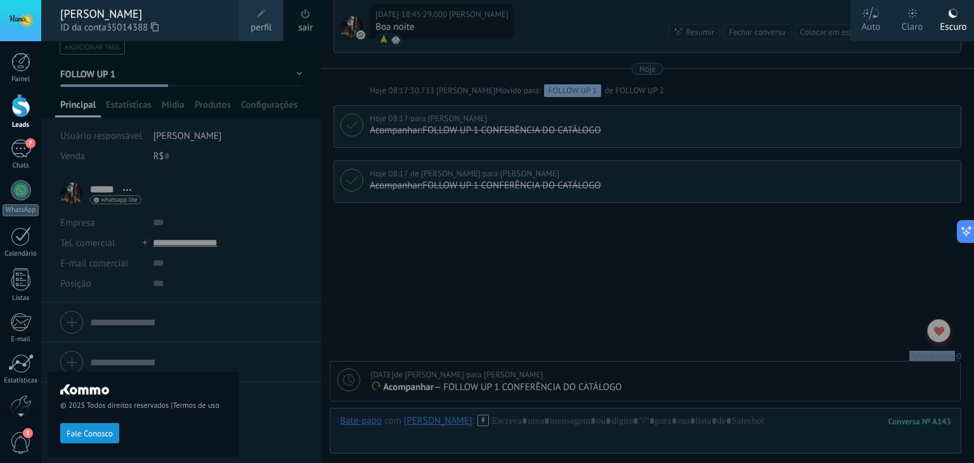
click at [470, 246] on div at bounding box center [528, 231] width 974 height 463
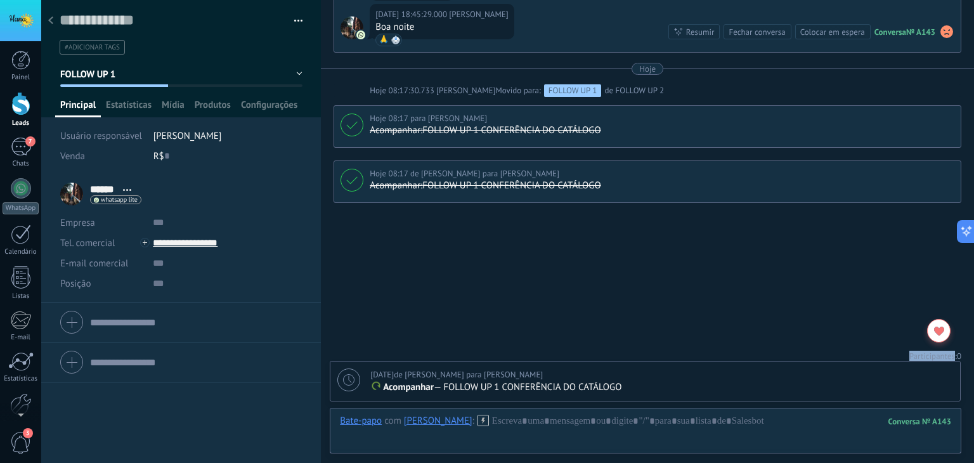
scroll to position [28, 0]
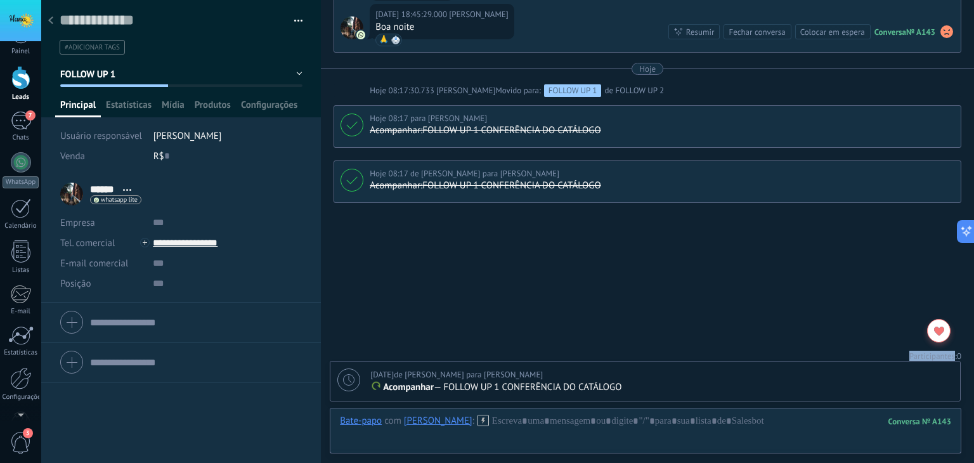
click at [18, 439] on span "3" at bounding box center [21, 443] width 22 height 22
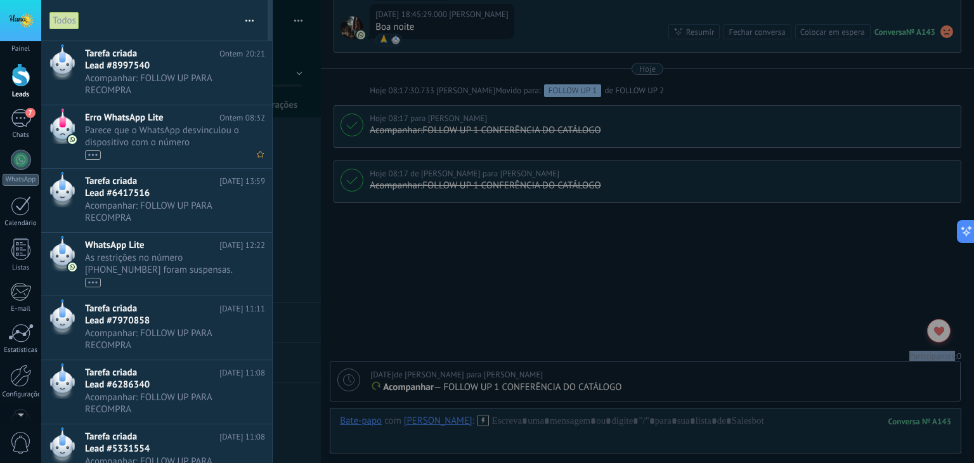
scroll to position [0, 0]
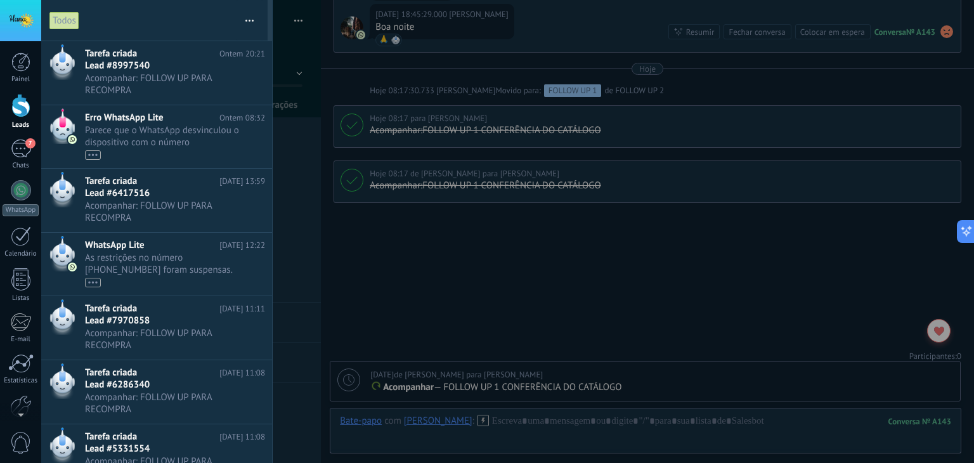
click at [479, 286] on div at bounding box center [487, 231] width 974 height 463
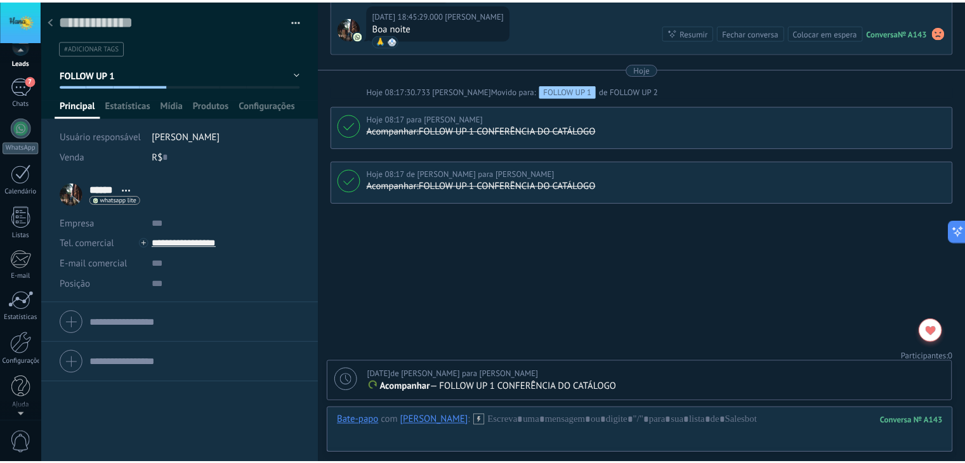
scroll to position [63, 0]
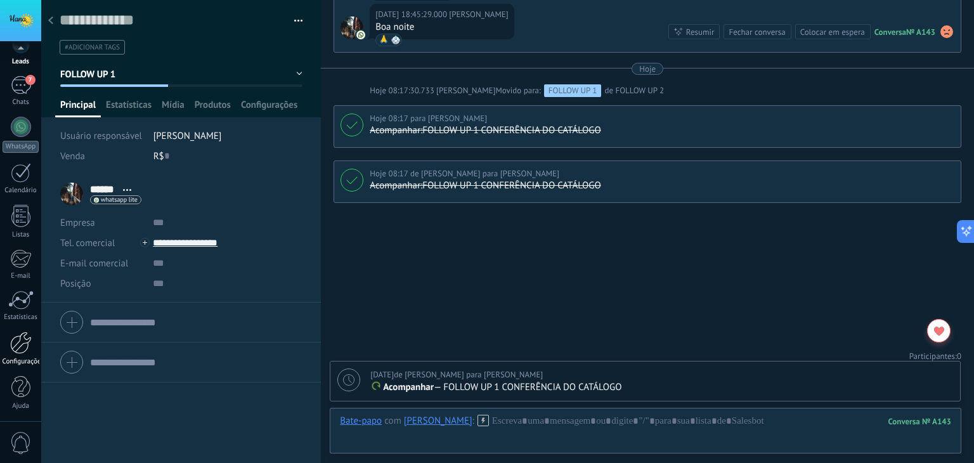
click at [15, 346] on div at bounding box center [21, 343] width 22 height 22
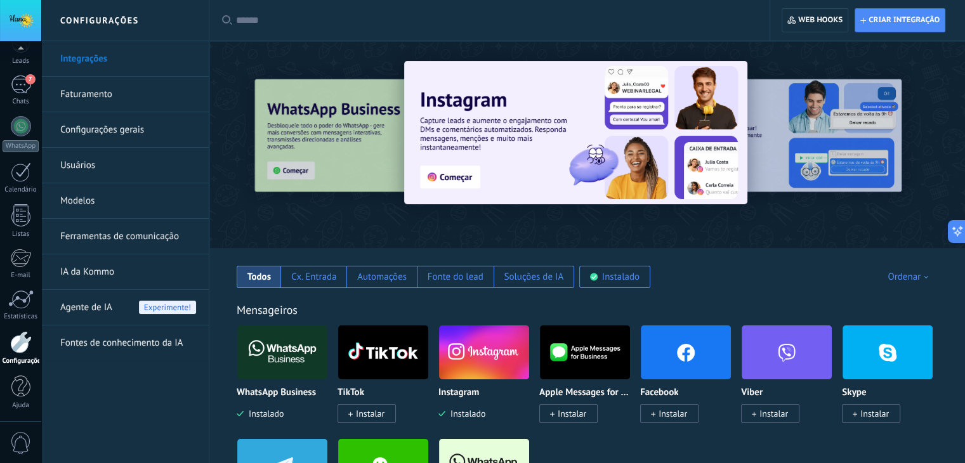
scroll to position [63, 0]
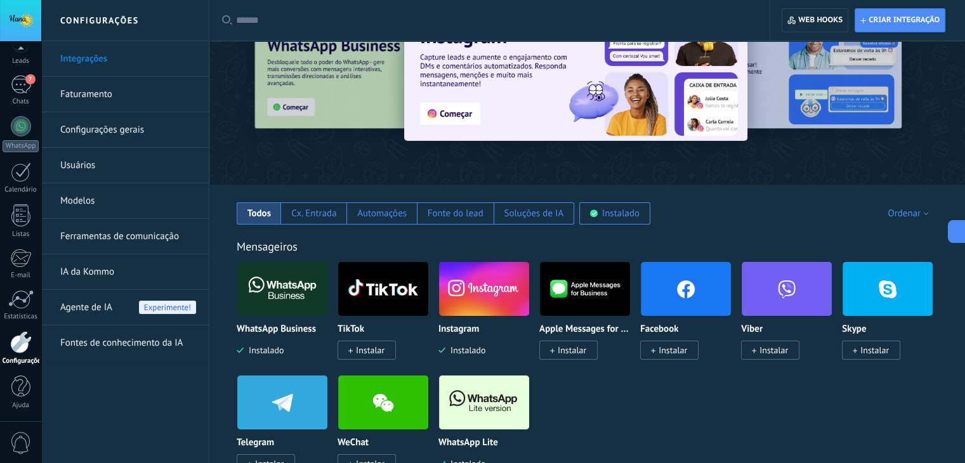
click at [459, 348] on span "Instalado" at bounding box center [465, 349] width 40 height 11
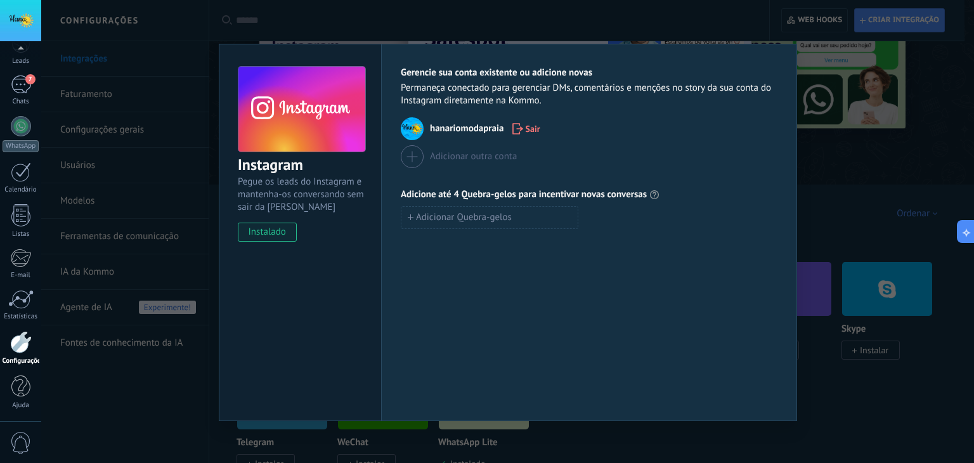
click at [916, 153] on div "Instagram Pegue os leads do Instagram e mantenha-os conversando sem sair da Kom…" at bounding box center [507, 231] width 933 height 463
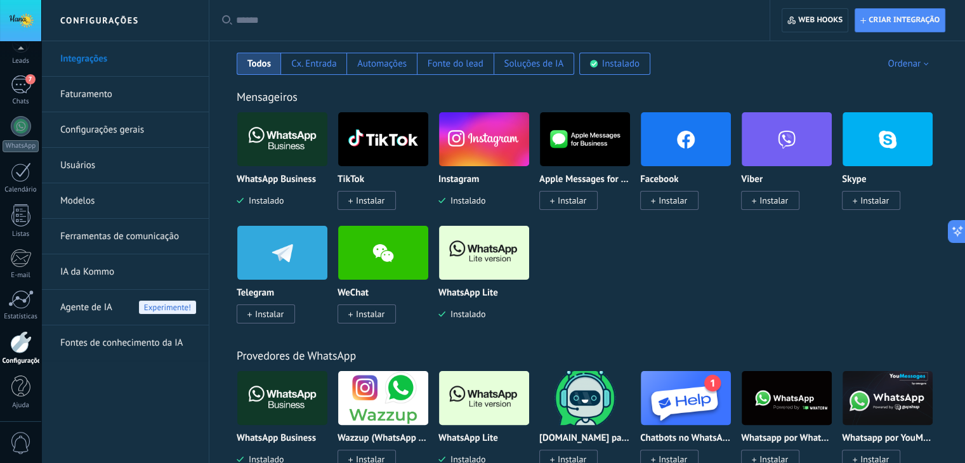
scroll to position [0, 0]
